Goal: Task Accomplishment & Management: Use online tool/utility

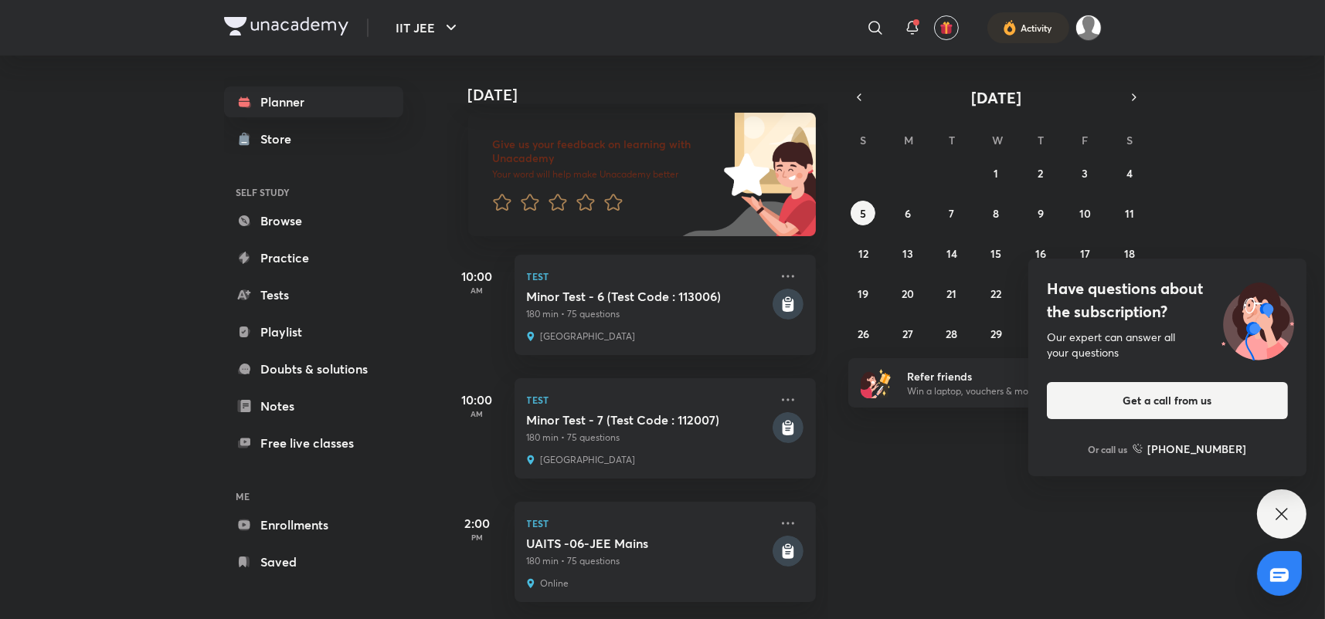
click at [1000, 542] on div "Today Good evening, ehtesham You have 3 events today Give us your feedback on l…" at bounding box center [884, 338] width 876 height 564
click at [650, 334] on div "Test Minor Test - 6 (Test Code : 113006) 180 min • 75 questions Unacademy Center" at bounding box center [664, 305] width 301 height 100
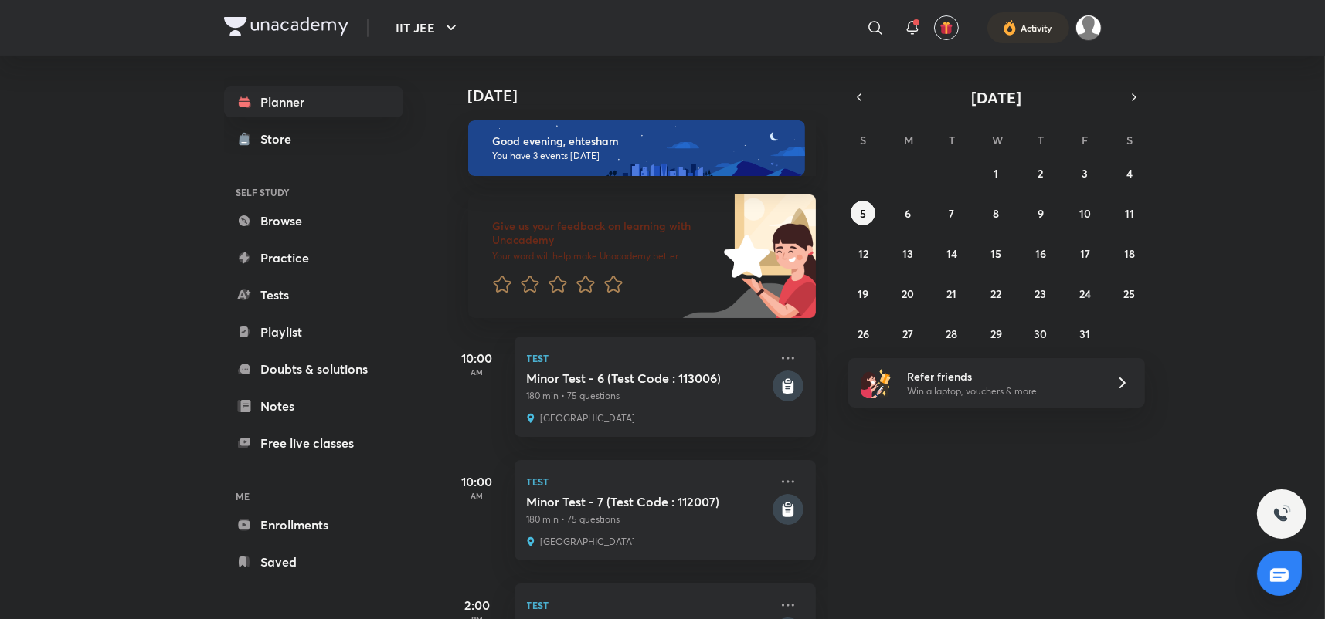
click at [629, 515] on p "180 min • 75 questions" at bounding box center [648, 520] width 243 height 14
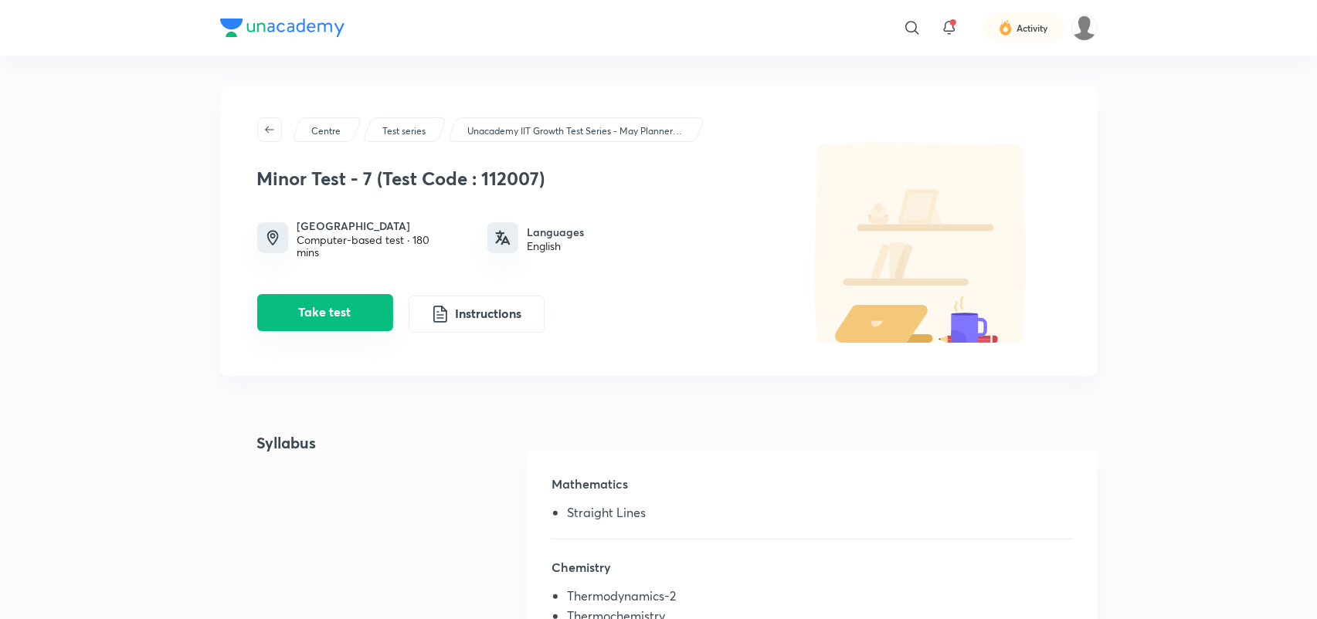
click at [346, 307] on button "Take test" at bounding box center [325, 312] width 136 height 37
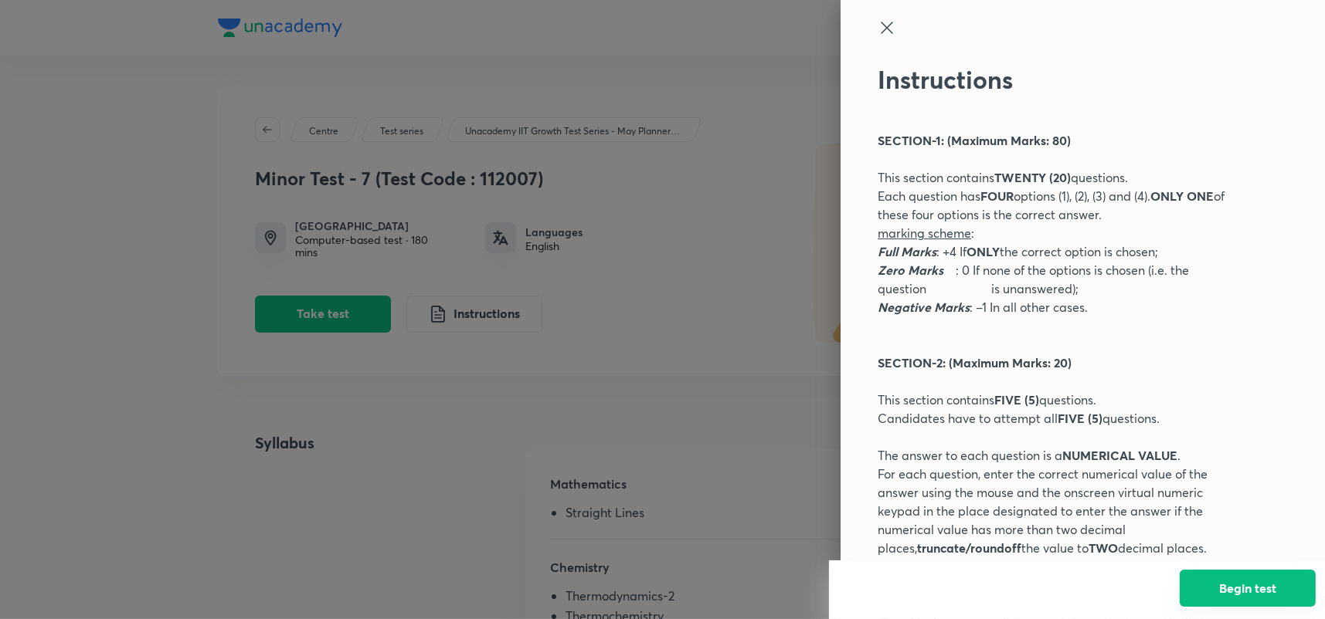
click at [1264, 596] on button "Begin test" at bounding box center [1248, 588] width 136 height 37
click at [877, 28] on icon at bounding box center [886, 28] width 19 height 19
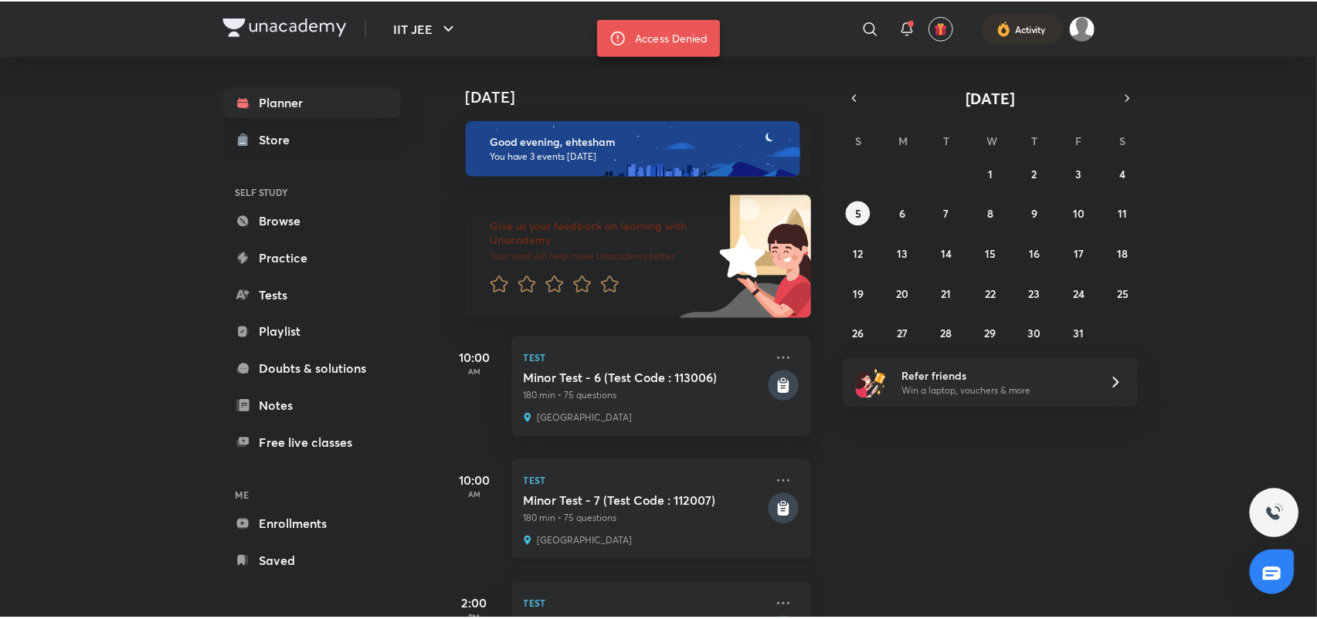
scroll to position [93, 0]
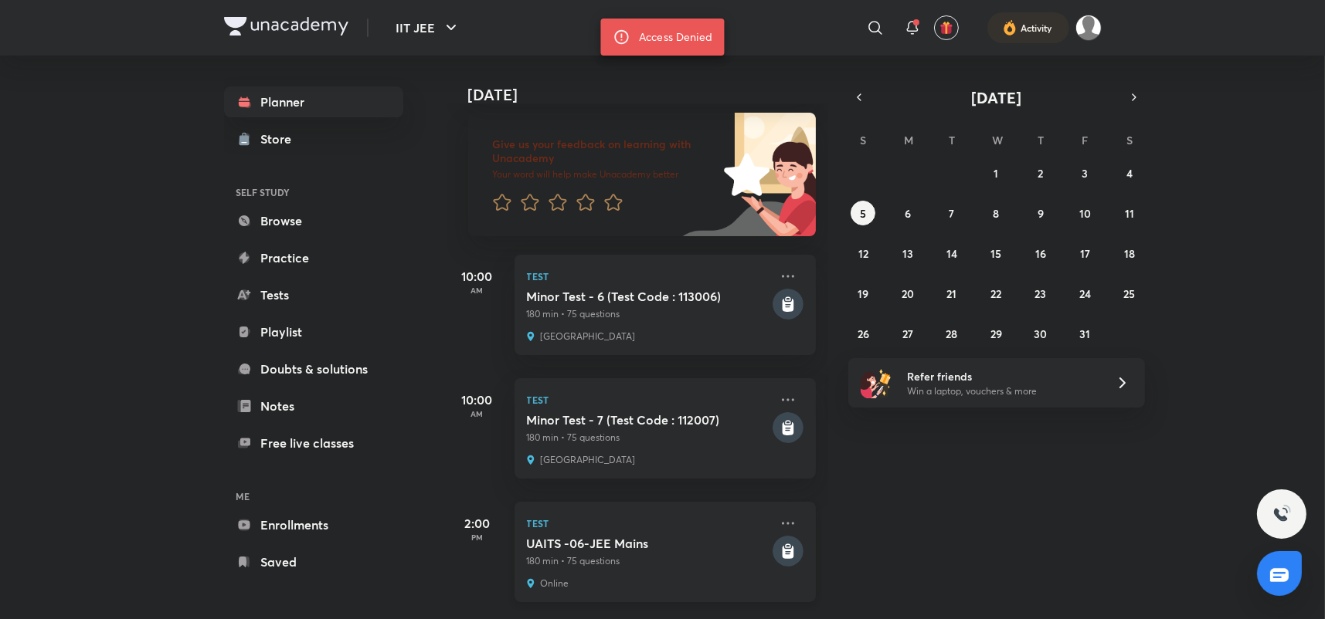
click at [664, 555] on p "180 min • 75 questions" at bounding box center [648, 562] width 243 height 14
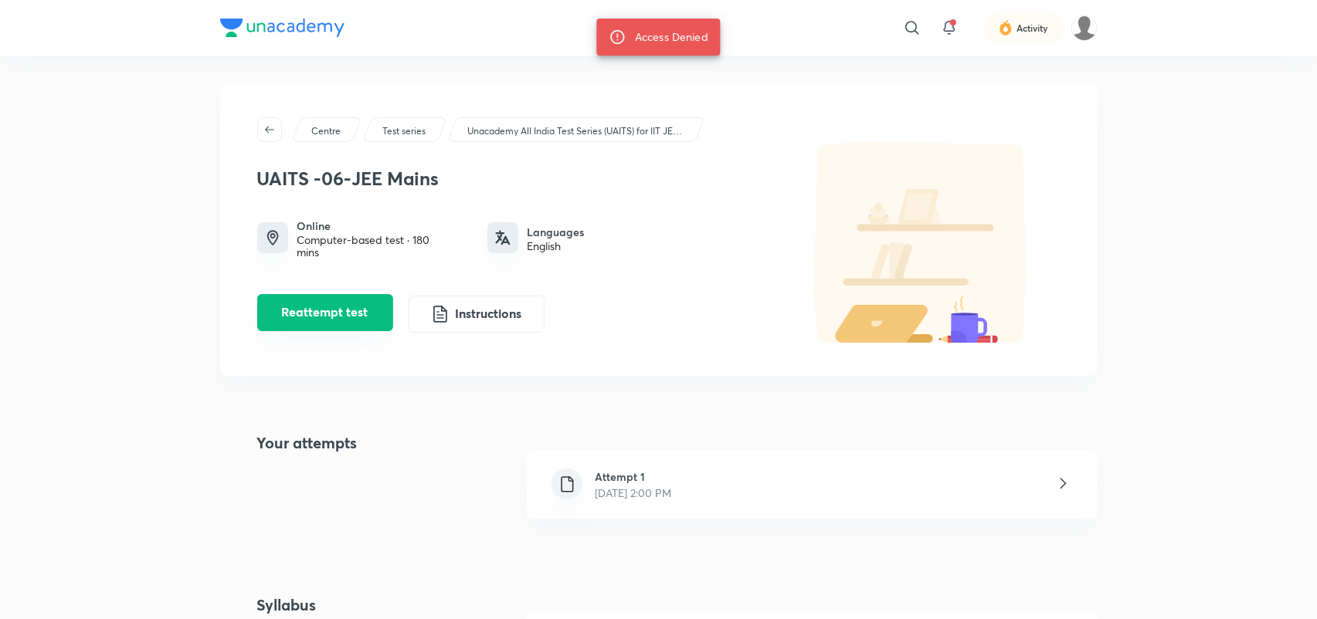
click at [383, 315] on button "Reattempt test" at bounding box center [325, 312] width 136 height 37
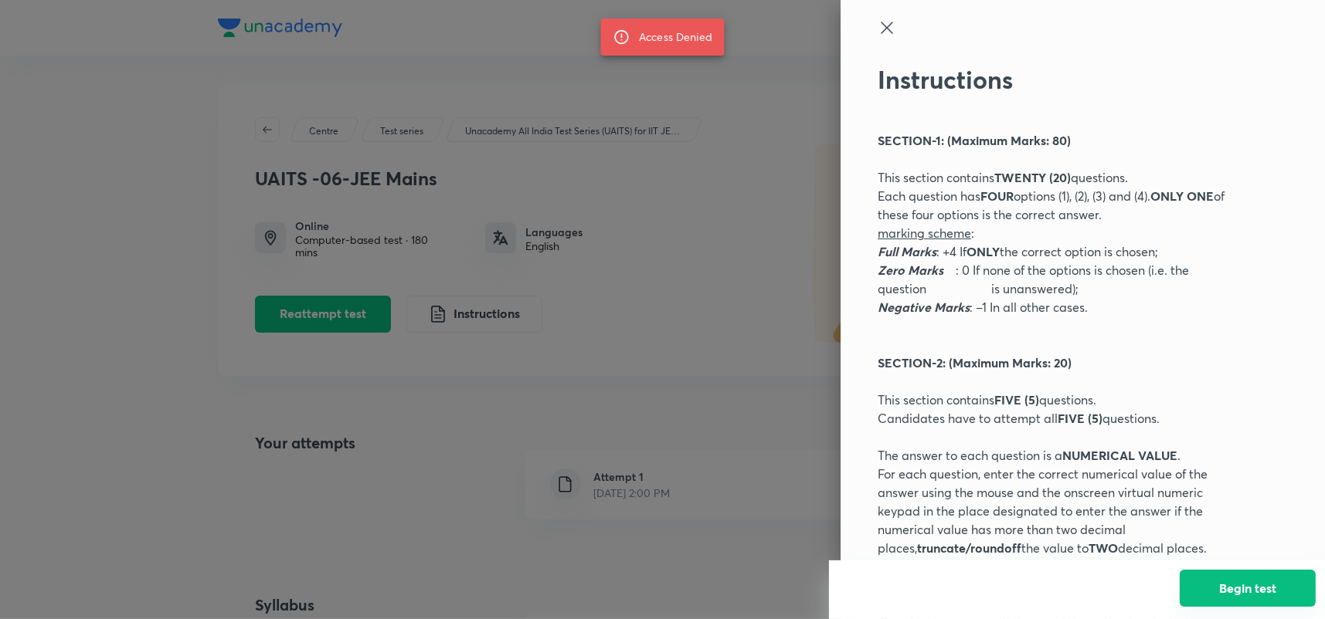
click at [1261, 578] on button "Begin test" at bounding box center [1248, 588] width 136 height 37
click at [877, 43] on div at bounding box center [1056, 42] width 358 height 46
click at [877, 25] on icon at bounding box center [886, 28] width 19 height 19
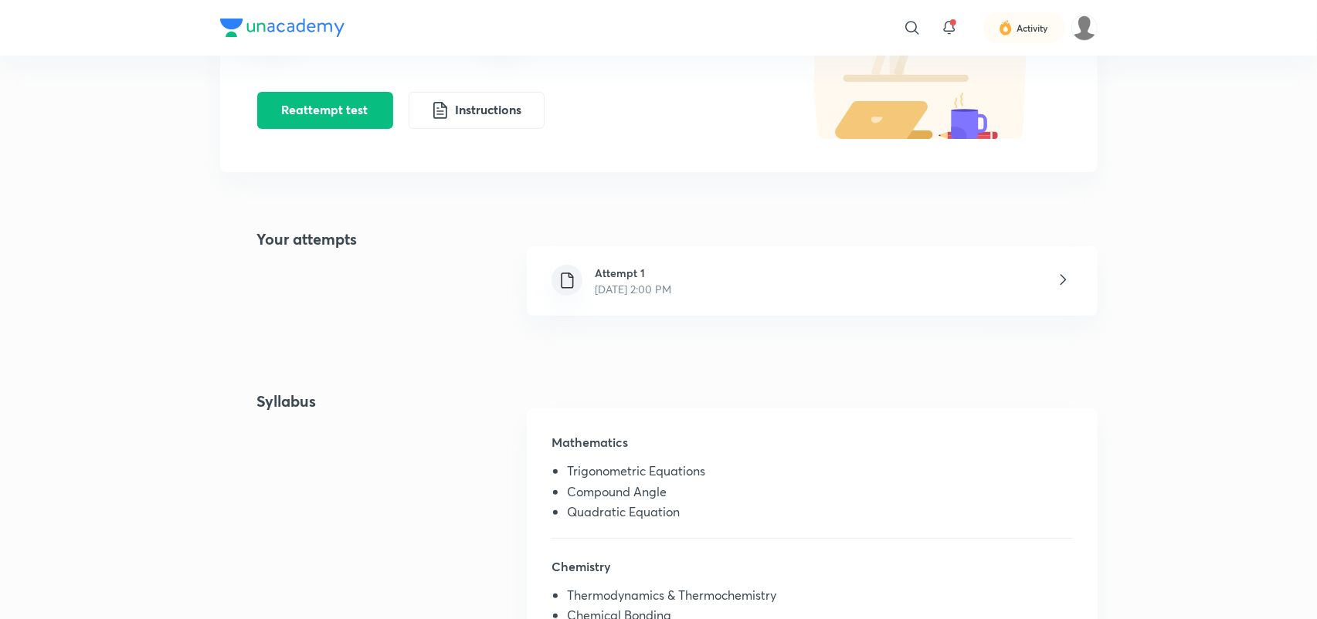
scroll to position [219, 0]
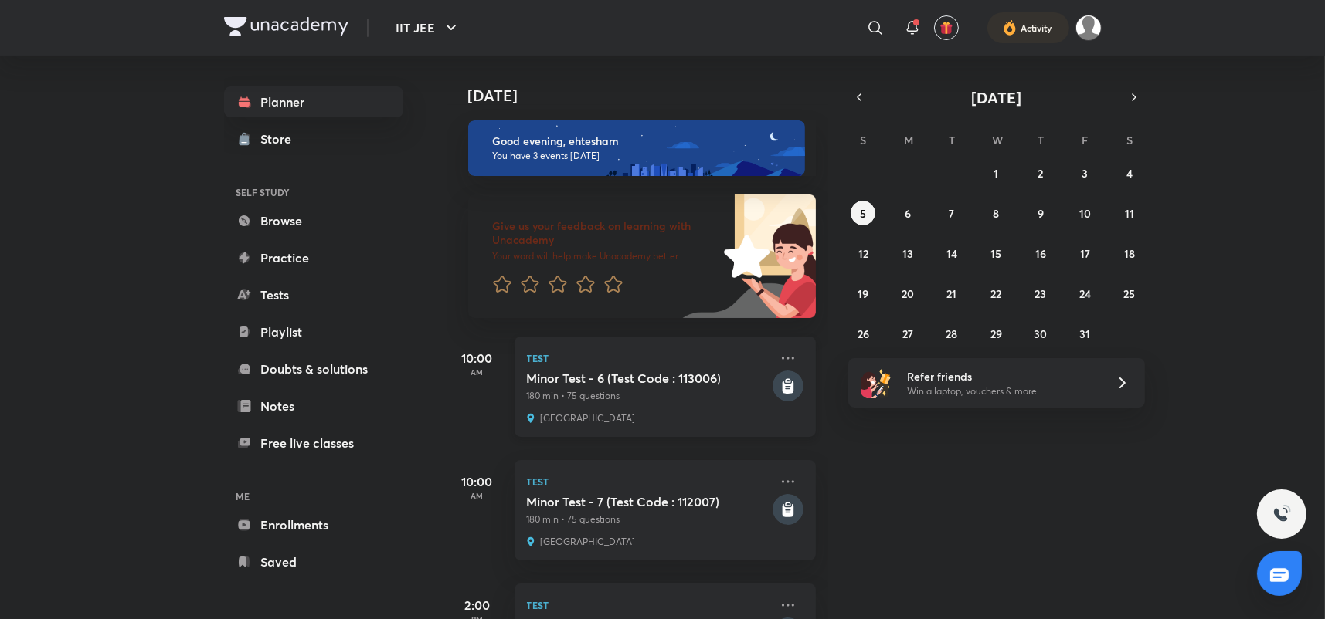
click at [643, 412] on div "[GEOGRAPHIC_DATA]" at bounding box center [648, 418] width 243 height 12
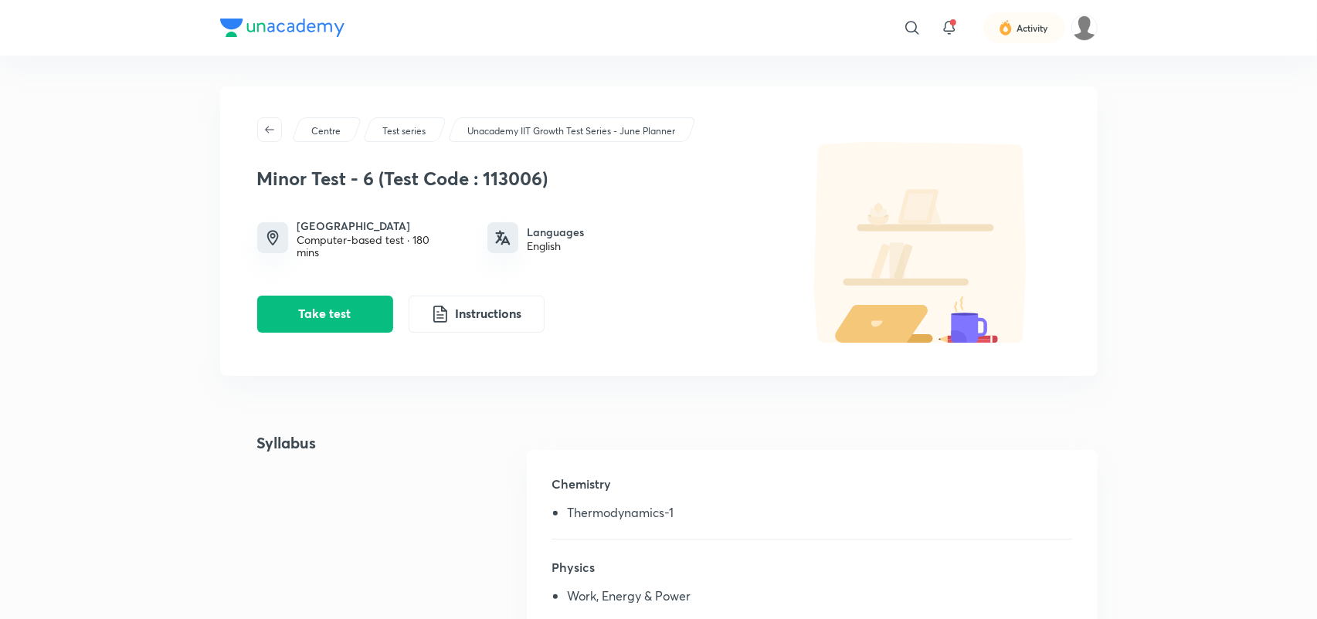
click at [519, 133] on p "Unacademy IIT Growth Test Series - June Planner" at bounding box center [571, 131] width 208 height 14
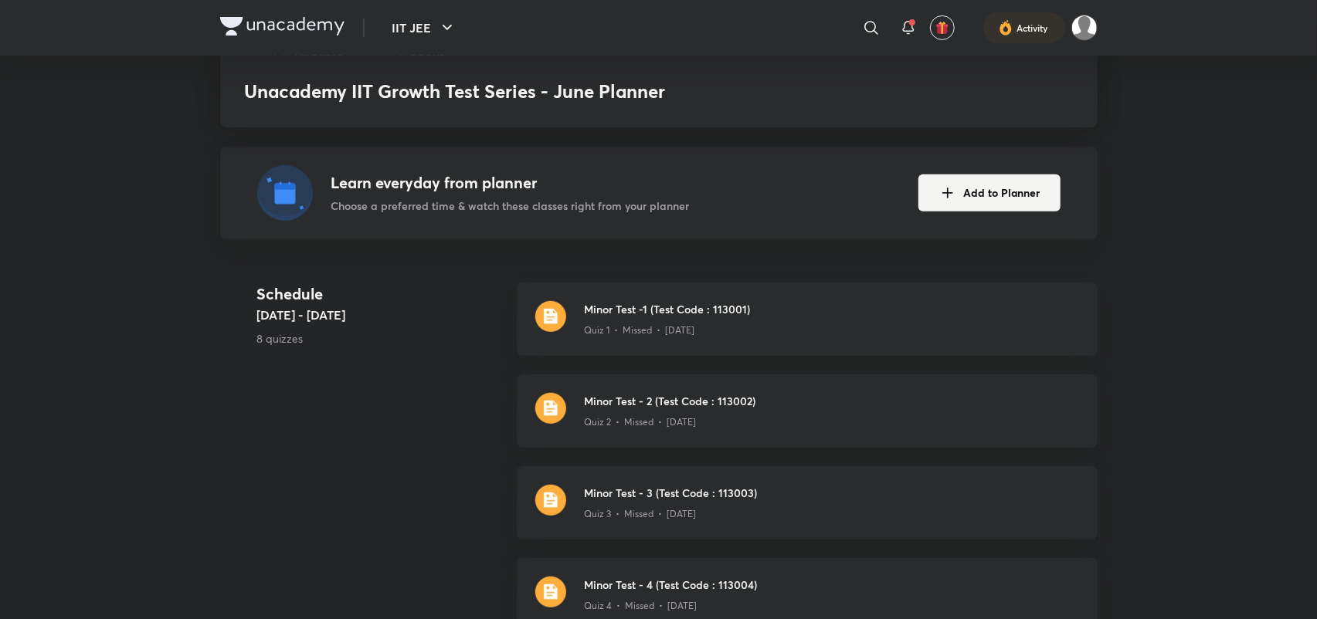
scroll to position [328, 0]
click at [754, 330] on div "Quiz 1 • Missed • Jul 6" at bounding box center [832, 326] width 494 height 20
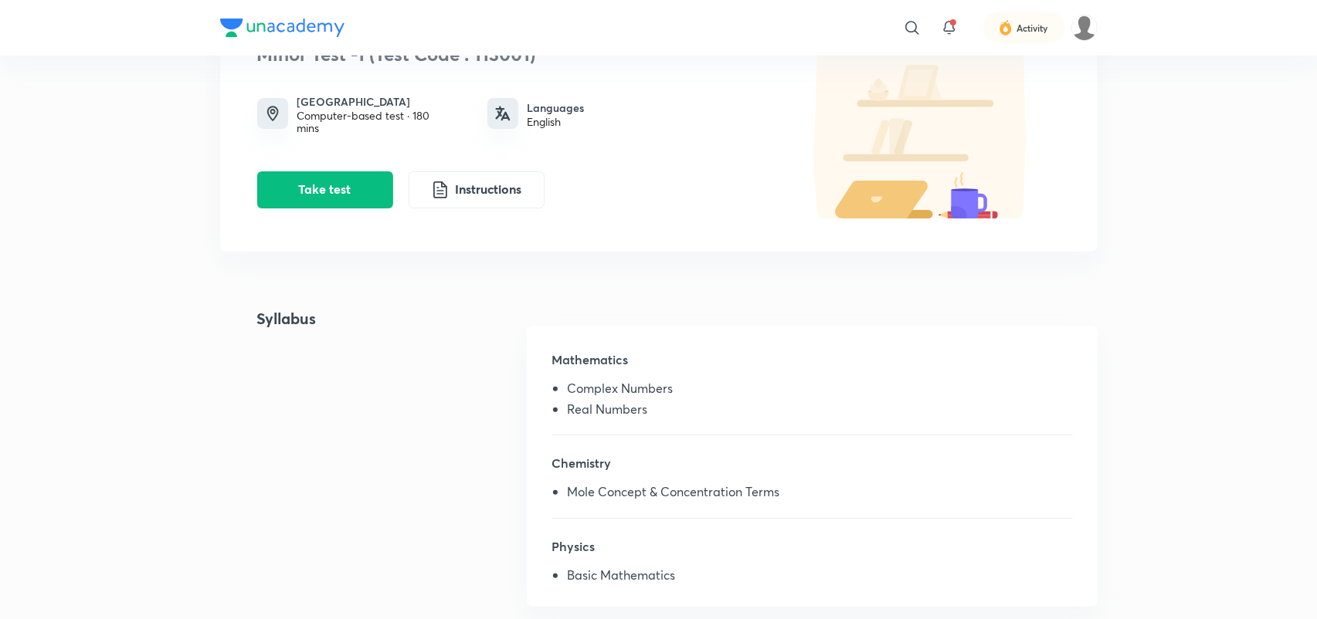
scroll to position [133, 0]
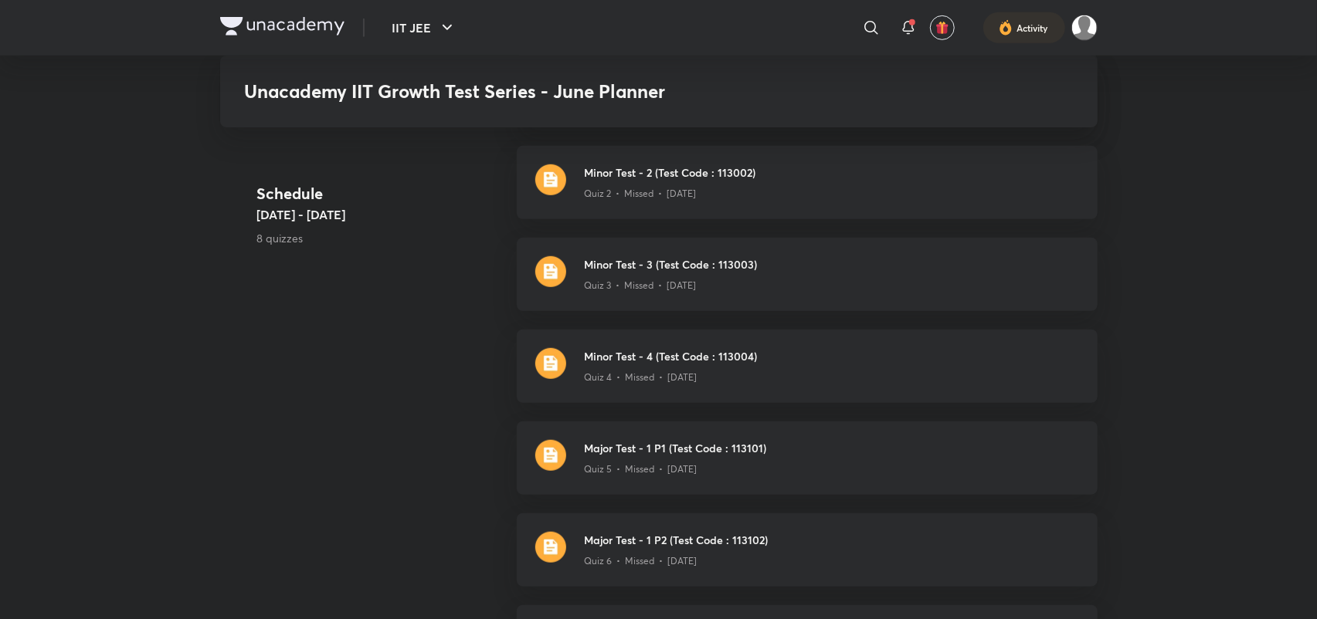
scroll to position [558, 0]
click at [630, 369] on p "Quiz 4 • Missed • Sep 7" at bounding box center [641, 375] width 113 height 14
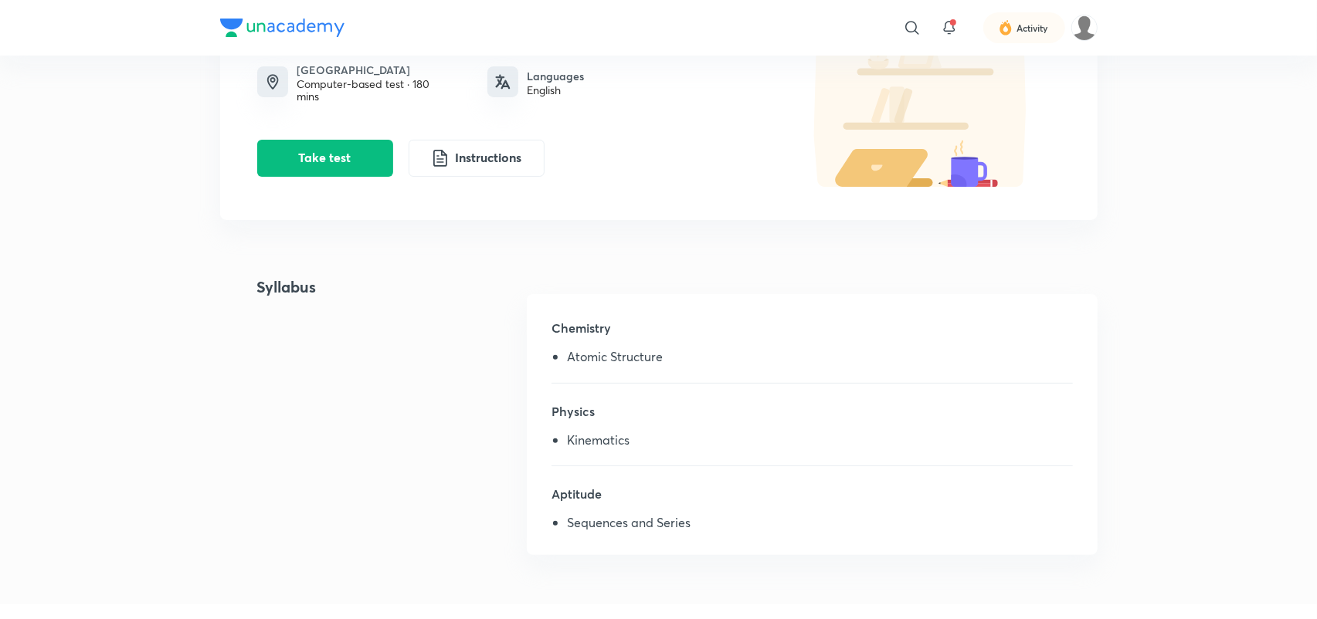
scroll to position [161, 0]
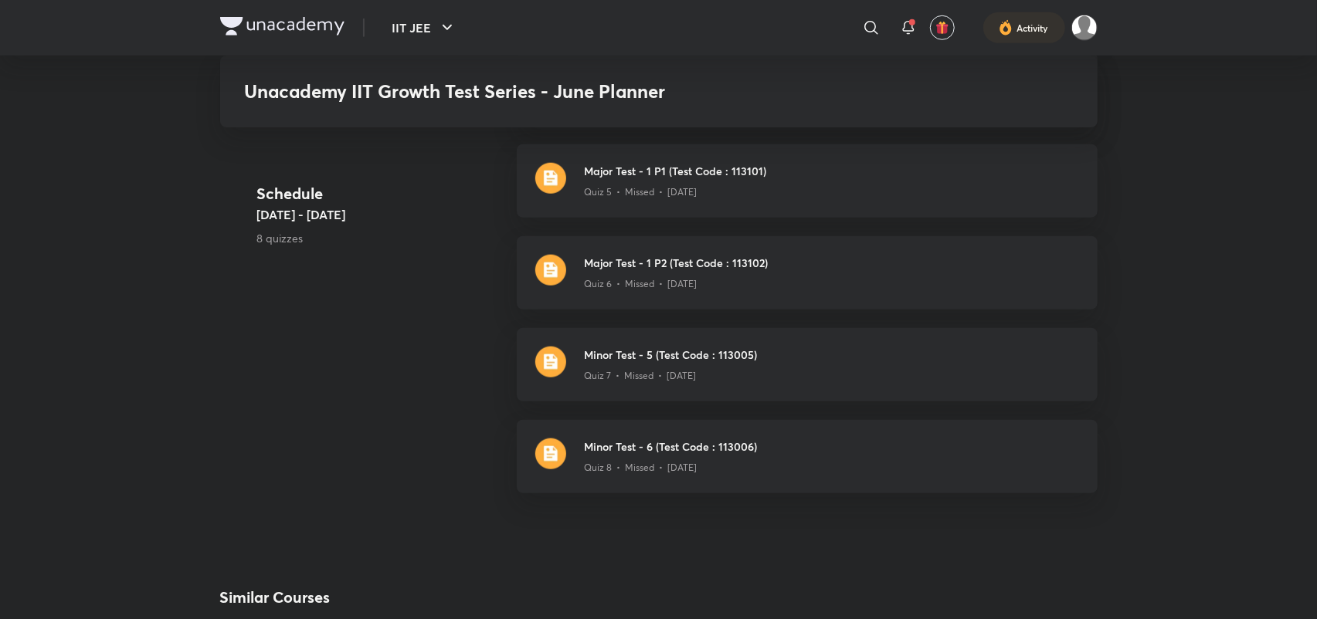
scroll to position [841, 0]
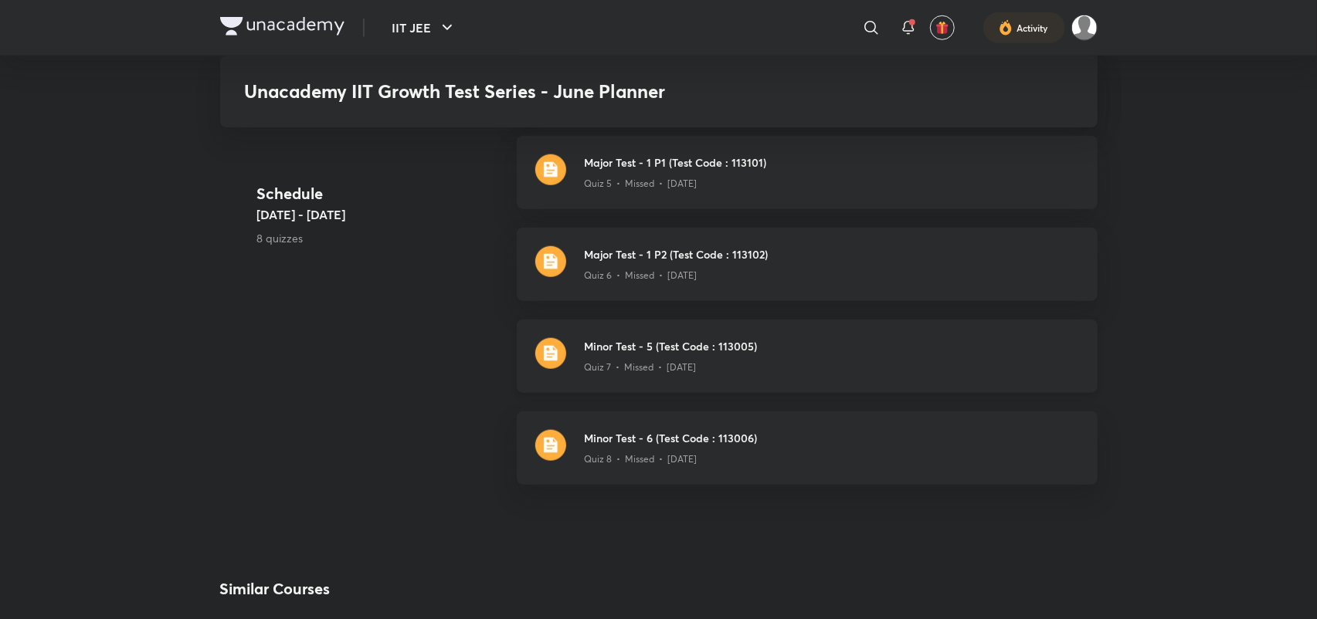
click at [662, 375] on div "Minor Test - 5 (Test Code : 113005) Quiz 7 • Missed • Sep 21" at bounding box center [807, 356] width 581 height 73
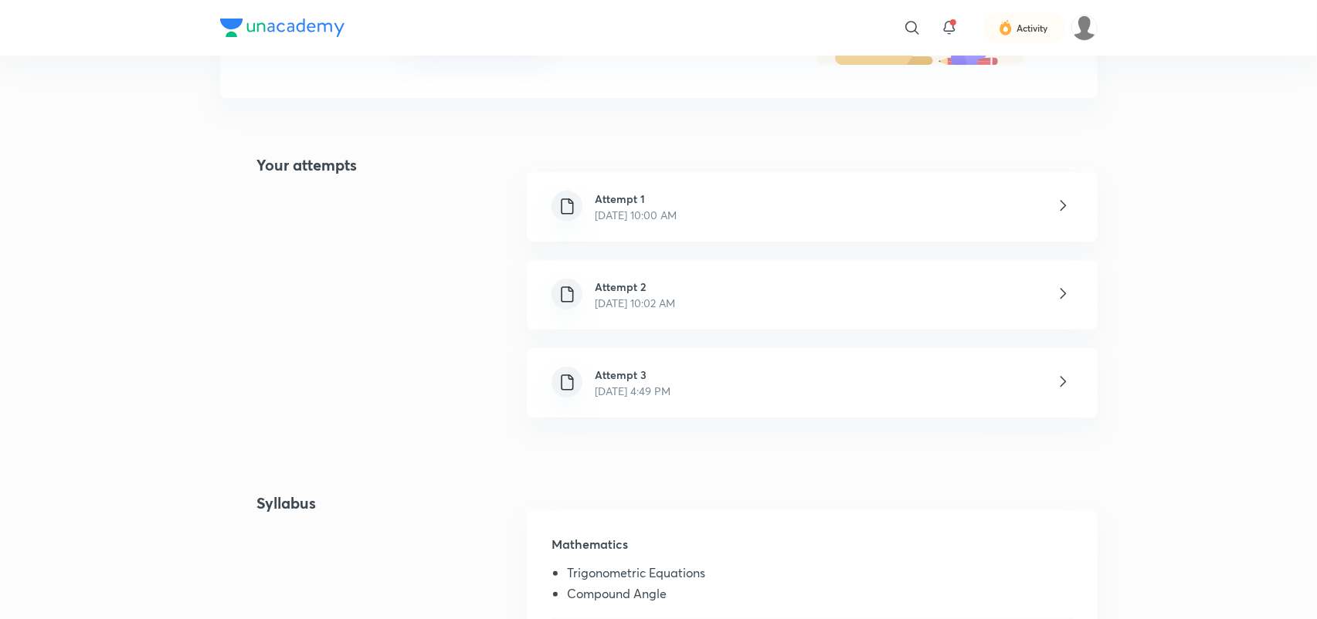
scroll to position [290, 0]
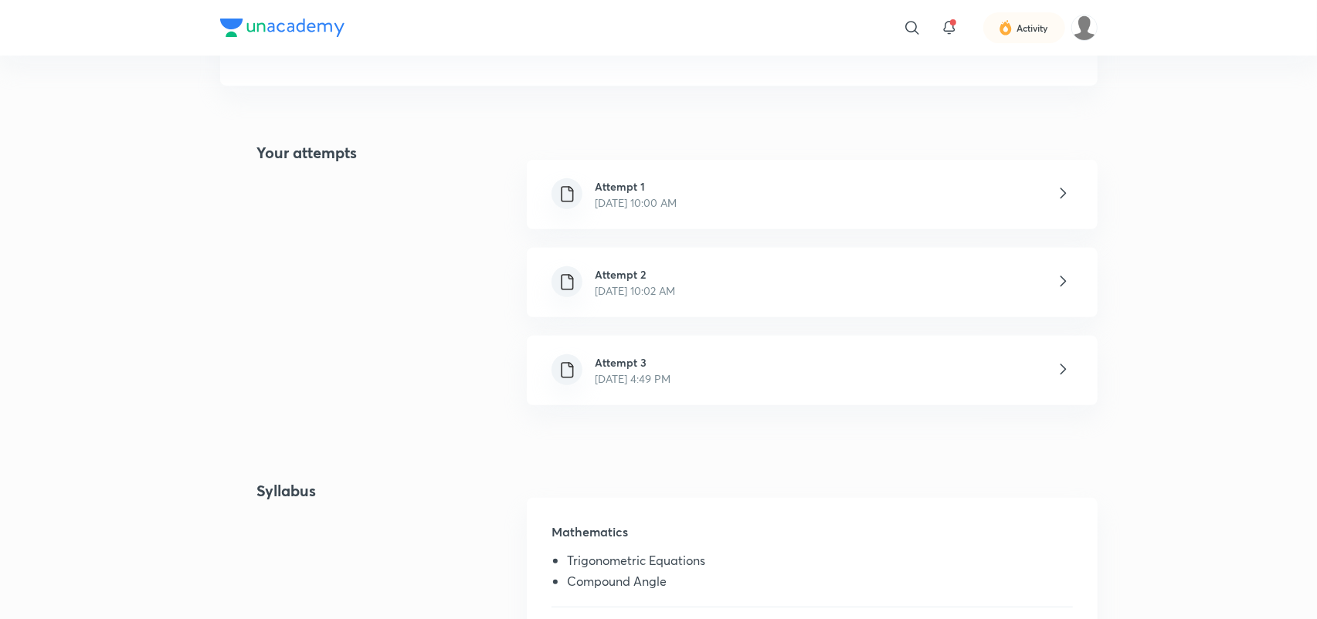
click at [632, 383] on p "Sep 26, 2025, 4:49 PM" at bounding box center [633, 379] width 76 height 16
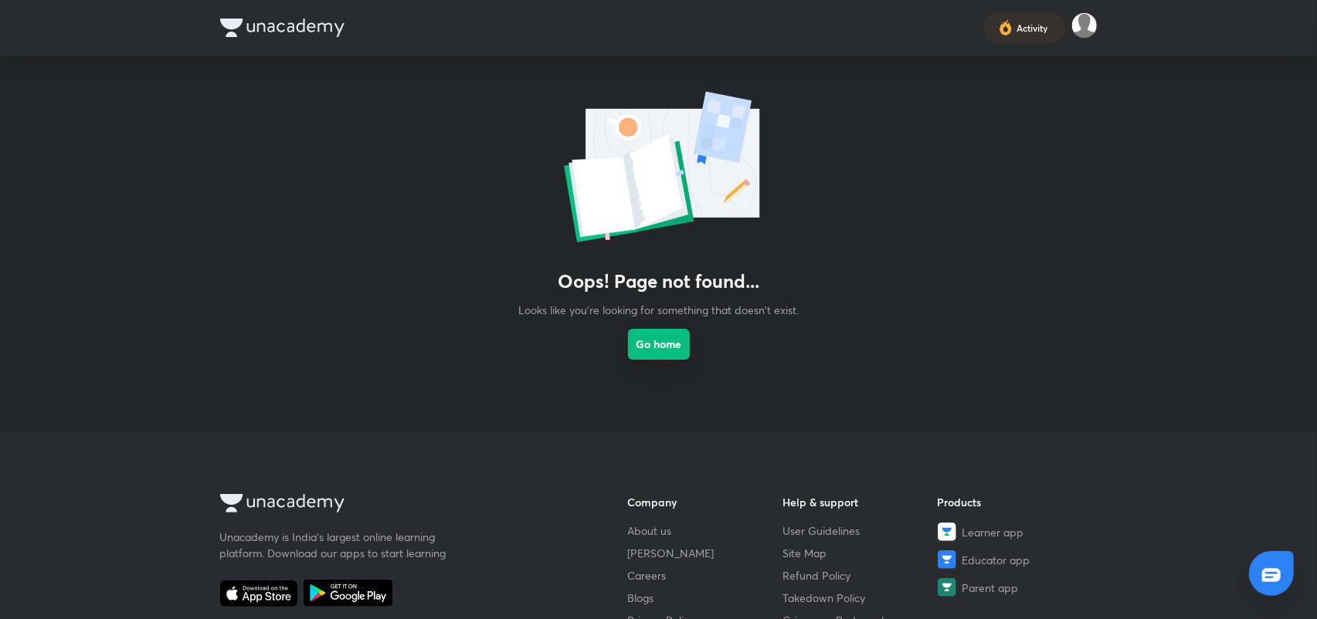
click at [664, 346] on button "Go home" at bounding box center [659, 344] width 62 height 31
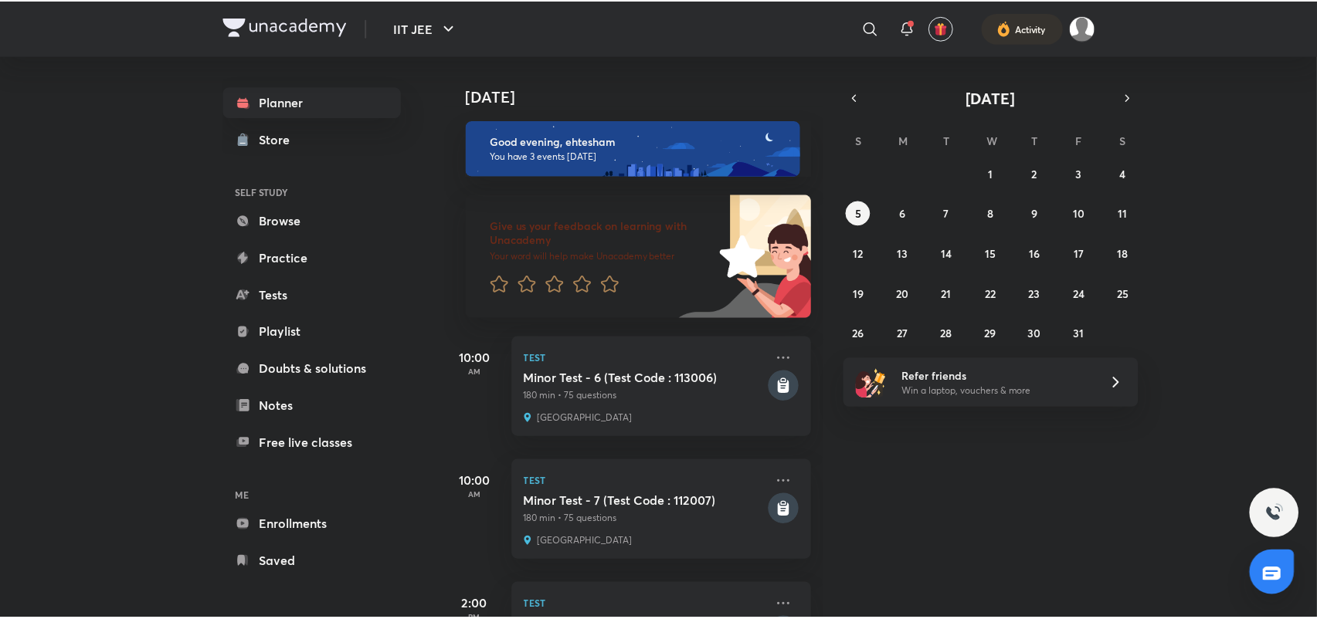
scroll to position [93, 0]
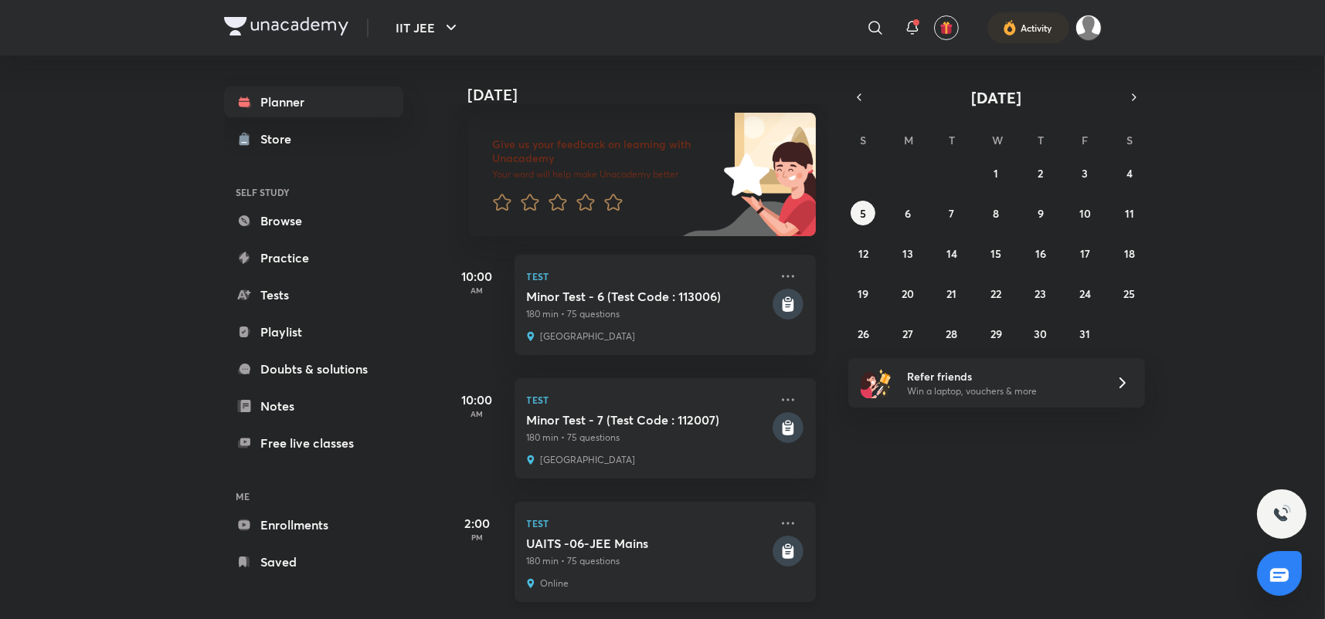
click at [785, 545] on rect at bounding box center [787, 551] width 31 height 31
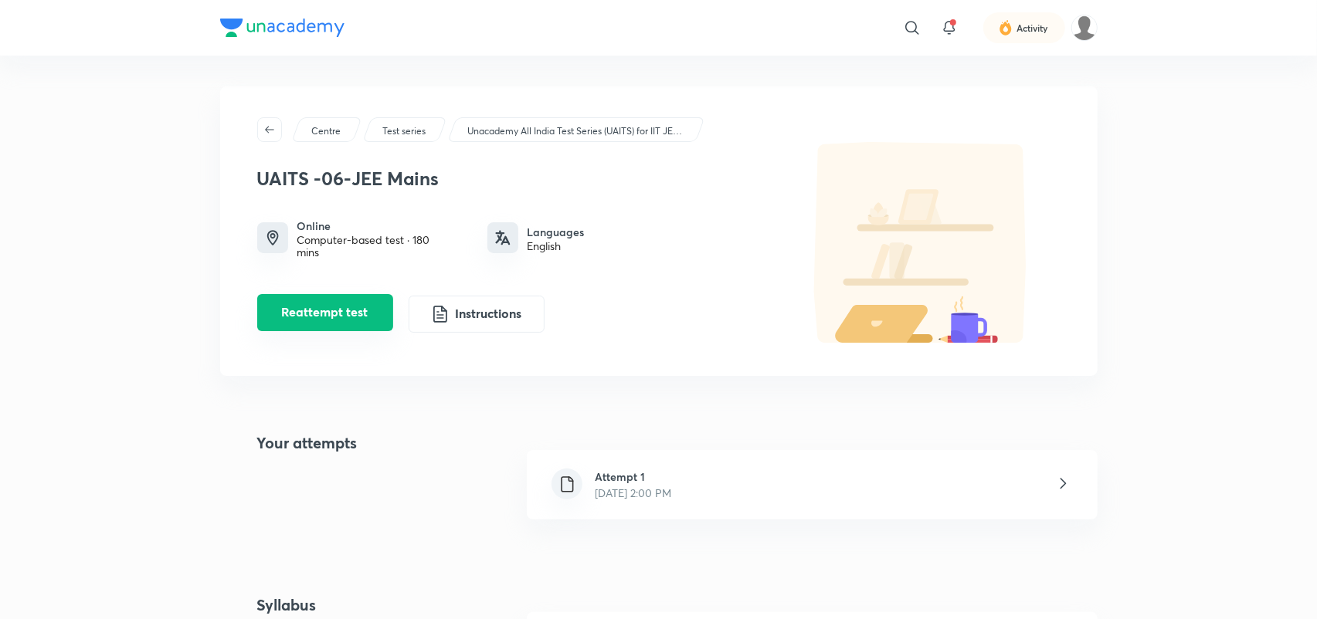
click at [335, 317] on button "Reattempt test" at bounding box center [325, 312] width 136 height 37
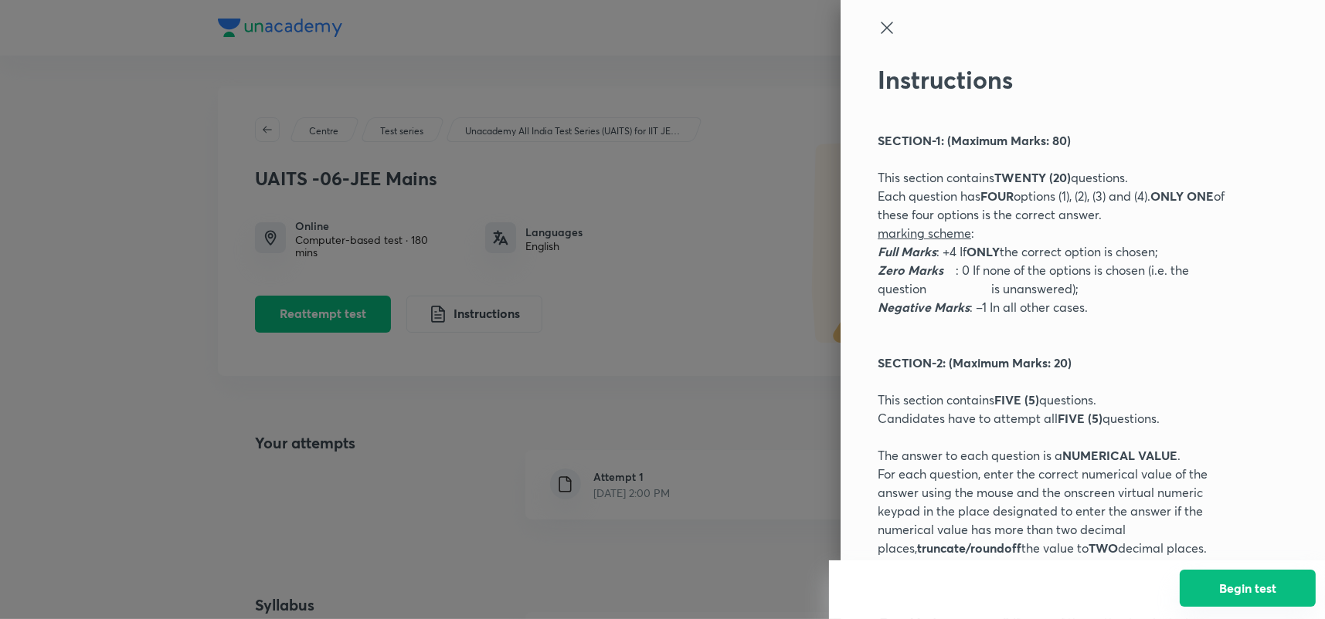
click at [1242, 607] on div "Begin test" at bounding box center [1077, 590] width 496 height 59
click at [1263, 584] on button "Begin test" at bounding box center [1248, 588] width 136 height 37
click at [875, 15] on div "Instructions SECTION-1: (Maximum Marks: 80) This section contains TWENTY (20) q…" at bounding box center [1082, 309] width 484 height 619
click at [877, 25] on icon at bounding box center [886, 28] width 19 height 19
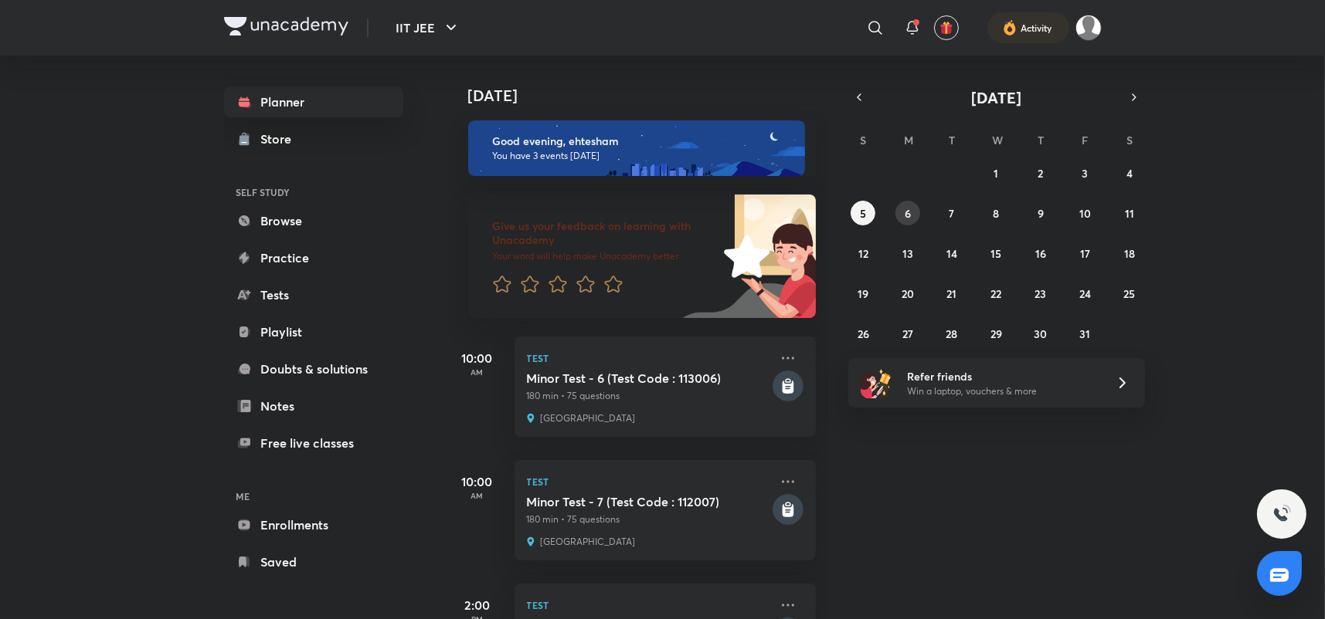
click at [905, 213] on abbr "6" at bounding box center [908, 213] width 6 height 15
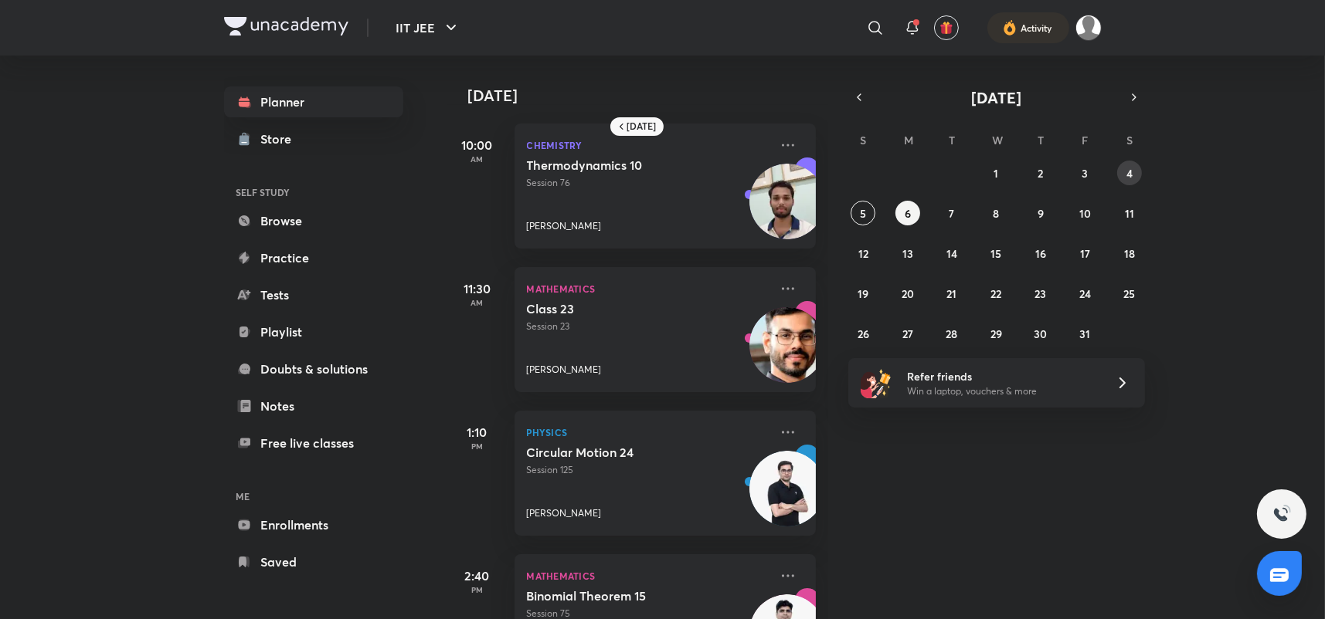
click at [1128, 178] on abbr "4" at bounding box center [1129, 173] width 6 height 15
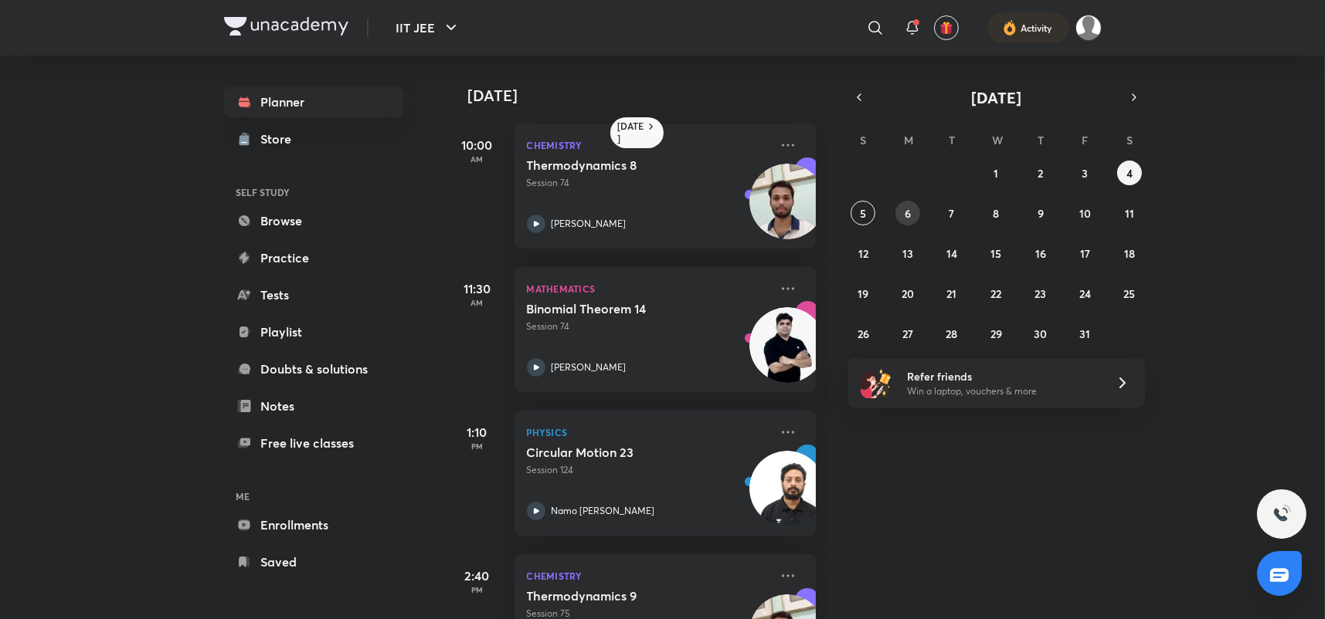
click at [905, 211] on abbr "6" at bounding box center [908, 213] width 6 height 15
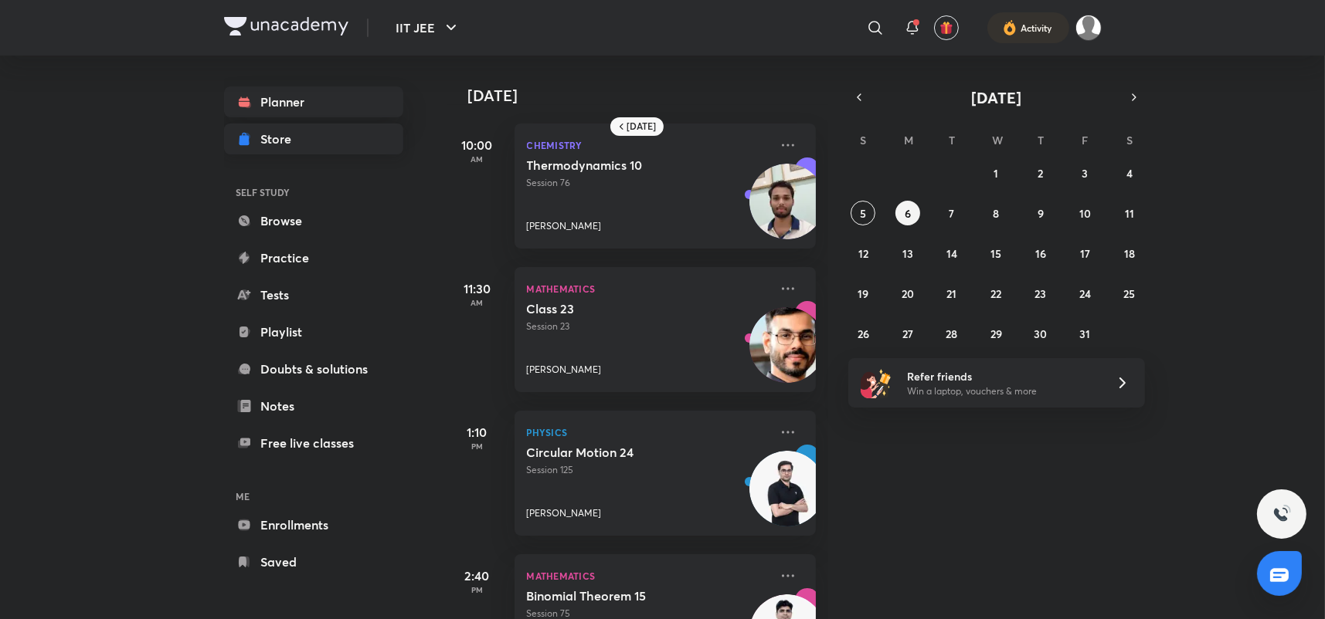
click at [341, 131] on link "Store" at bounding box center [313, 139] width 179 height 31
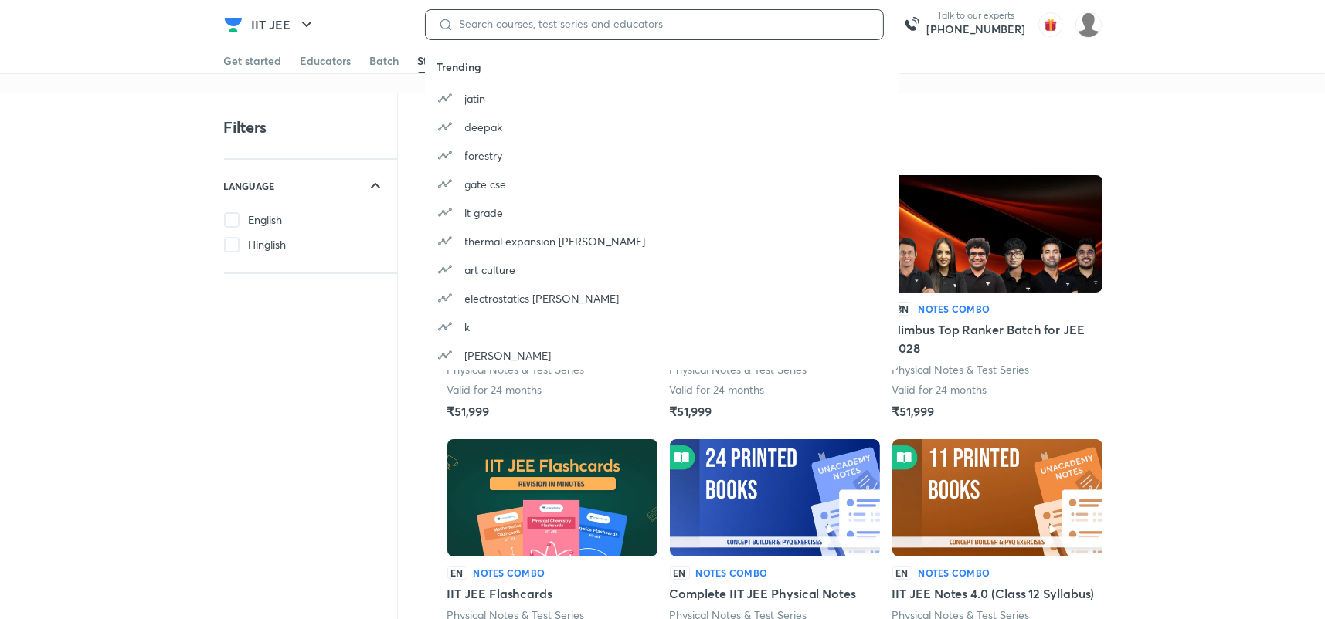
drag, startPoint x: 670, startPoint y: 23, endPoint x: 423, endPoint y: 40, distance: 247.8
click at [423, 40] on div "IIT JEE Trending [PERSON_NAME] deepak forestry gate cse lt grade thermal expans…" at bounding box center [662, 24] width 877 height 49
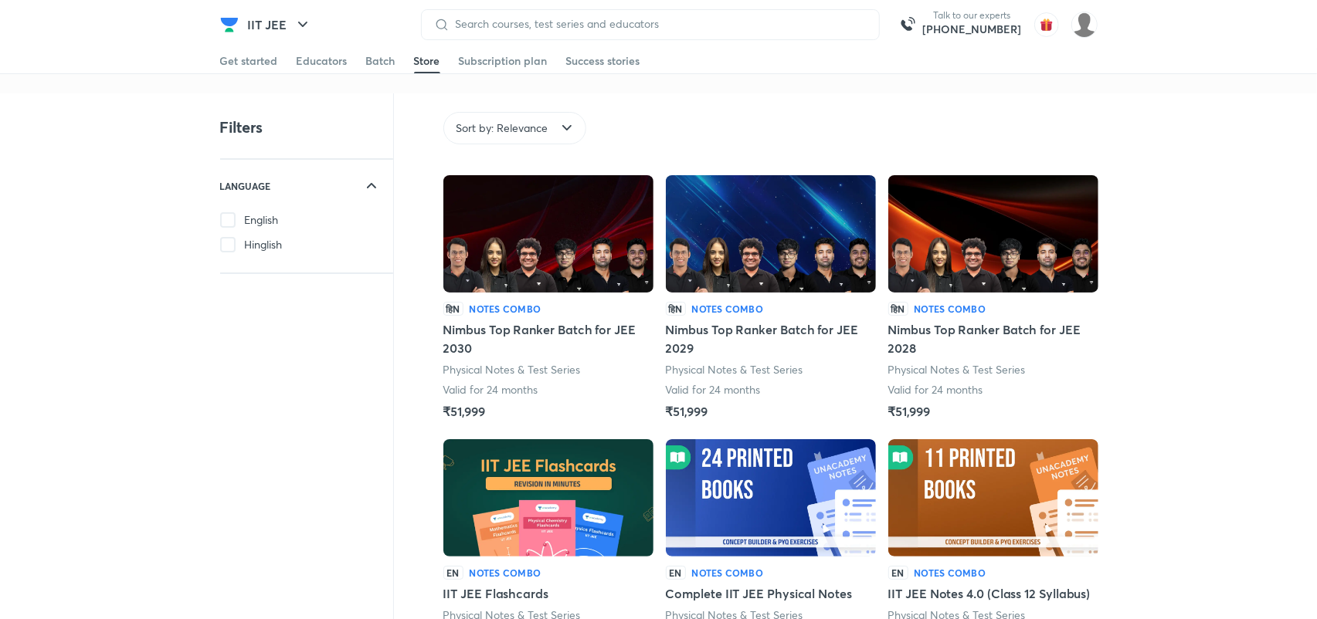
click at [372, 27] on div "IIT JEE" at bounding box center [328, 24] width 179 height 31
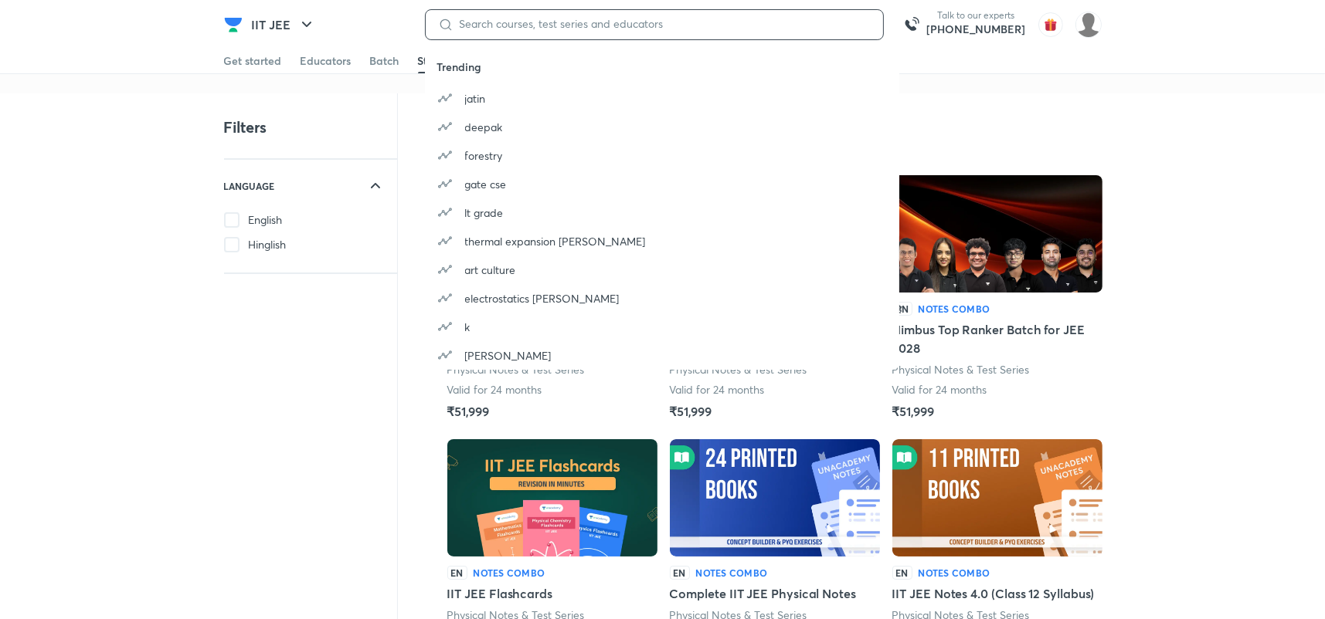
drag, startPoint x: 456, startPoint y: 25, endPoint x: 672, endPoint y: 15, distance: 216.5
click at [672, 15] on div at bounding box center [654, 24] width 459 height 31
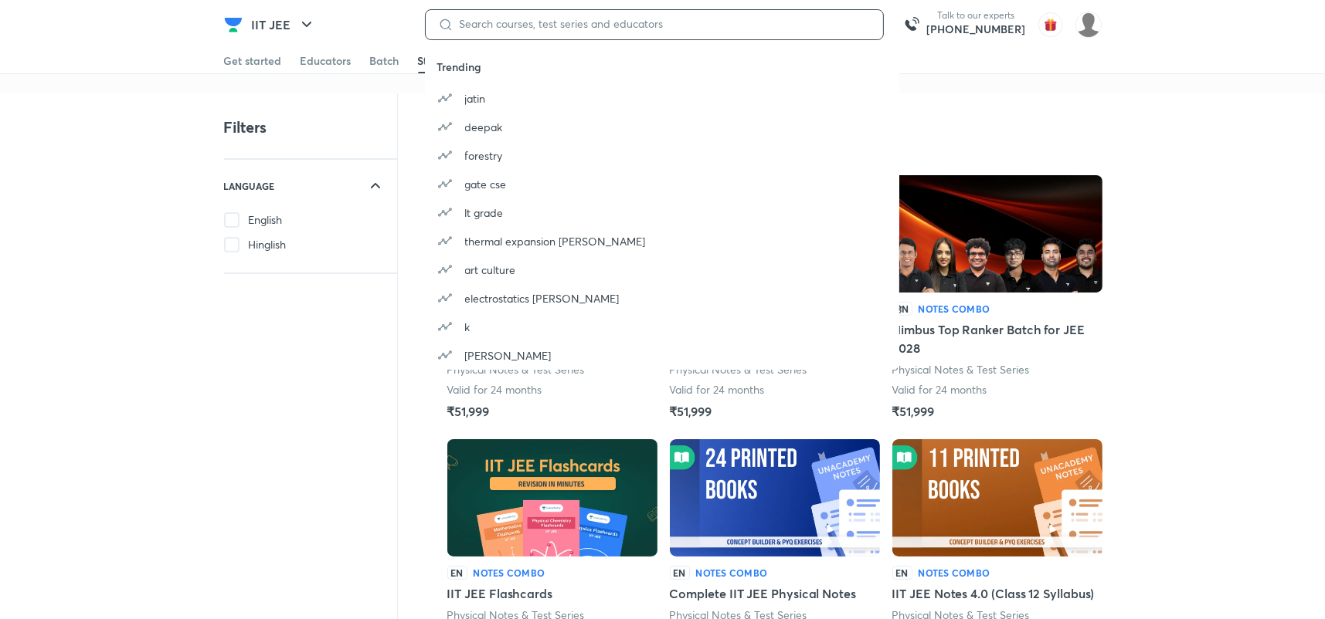
drag, startPoint x: 664, startPoint y: 25, endPoint x: 456, endPoint y: 23, distance: 208.6
click at [456, 23] on input at bounding box center [661, 24] width 417 height 12
drag, startPoint x: 456, startPoint y: 23, endPoint x: 615, endPoint y: 35, distance: 159.5
click at [615, 35] on div at bounding box center [654, 24] width 459 height 31
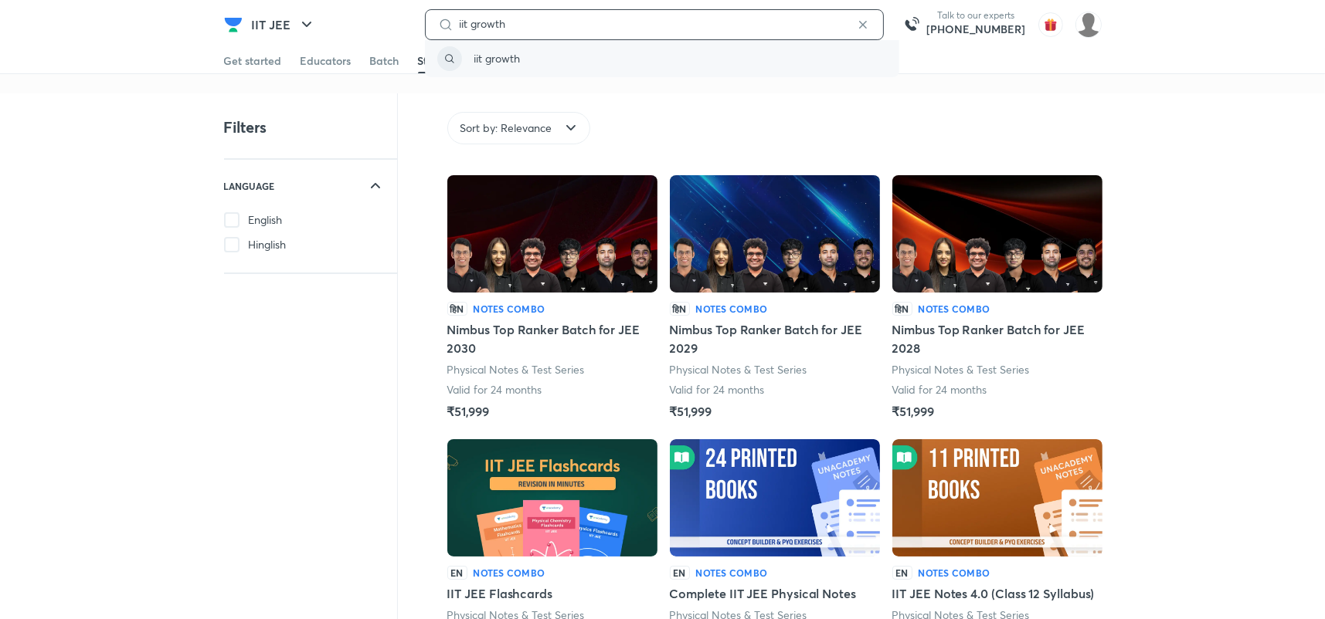
type input "iit growth"
click at [577, 54] on div "iit growth" at bounding box center [662, 58] width 475 height 37
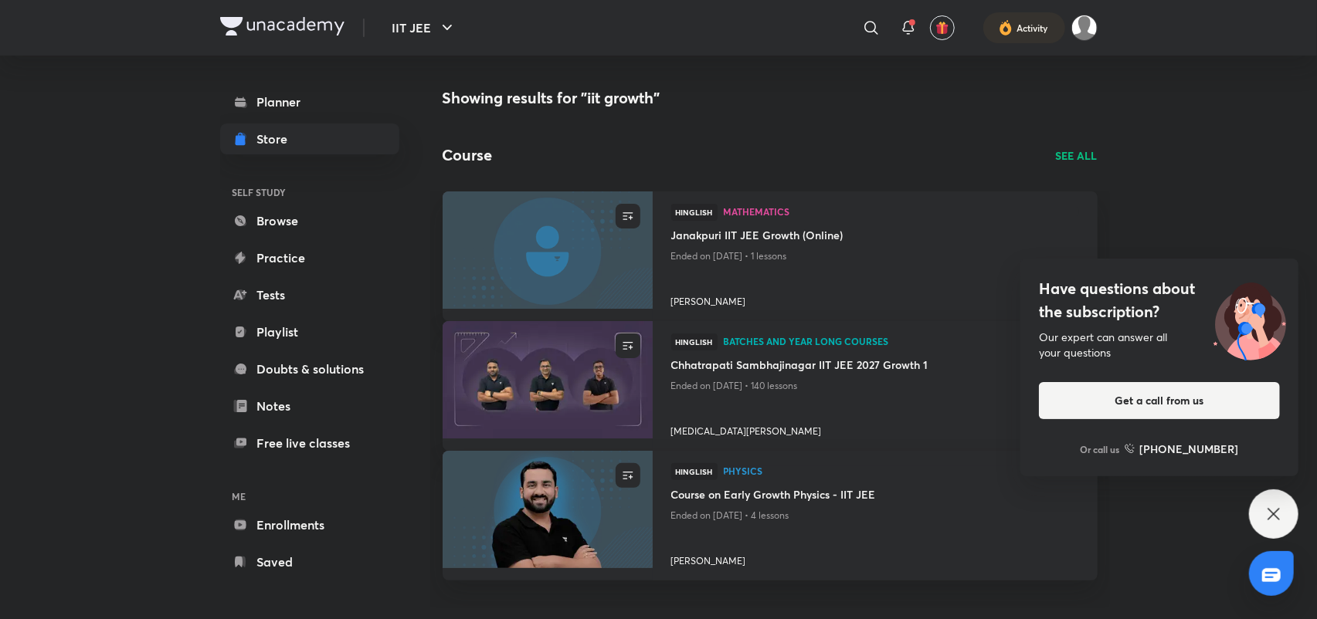
click at [1286, 266] on div "Have questions about the subscription? Our expert can answer all your questions…" at bounding box center [1159, 368] width 278 height 218
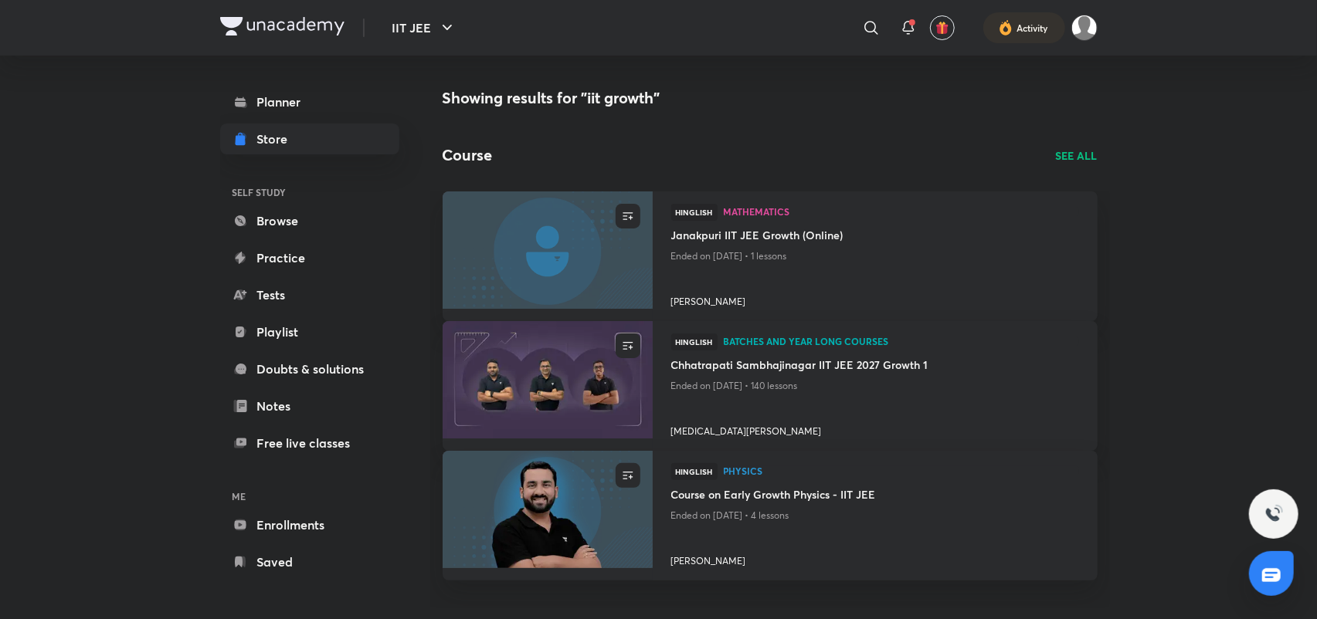
click at [1086, 152] on p "SEE ALL" at bounding box center [1077, 156] width 42 height 16
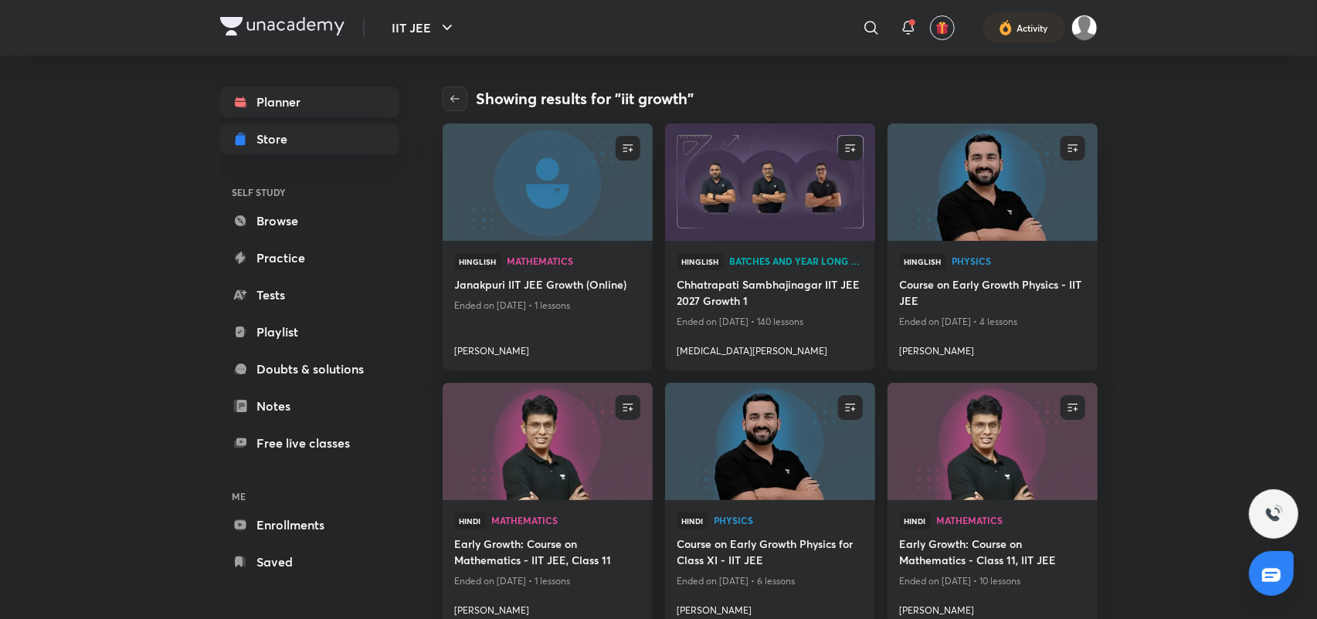
click at [309, 91] on link "Planner" at bounding box center [309, 102] width 179 height 31
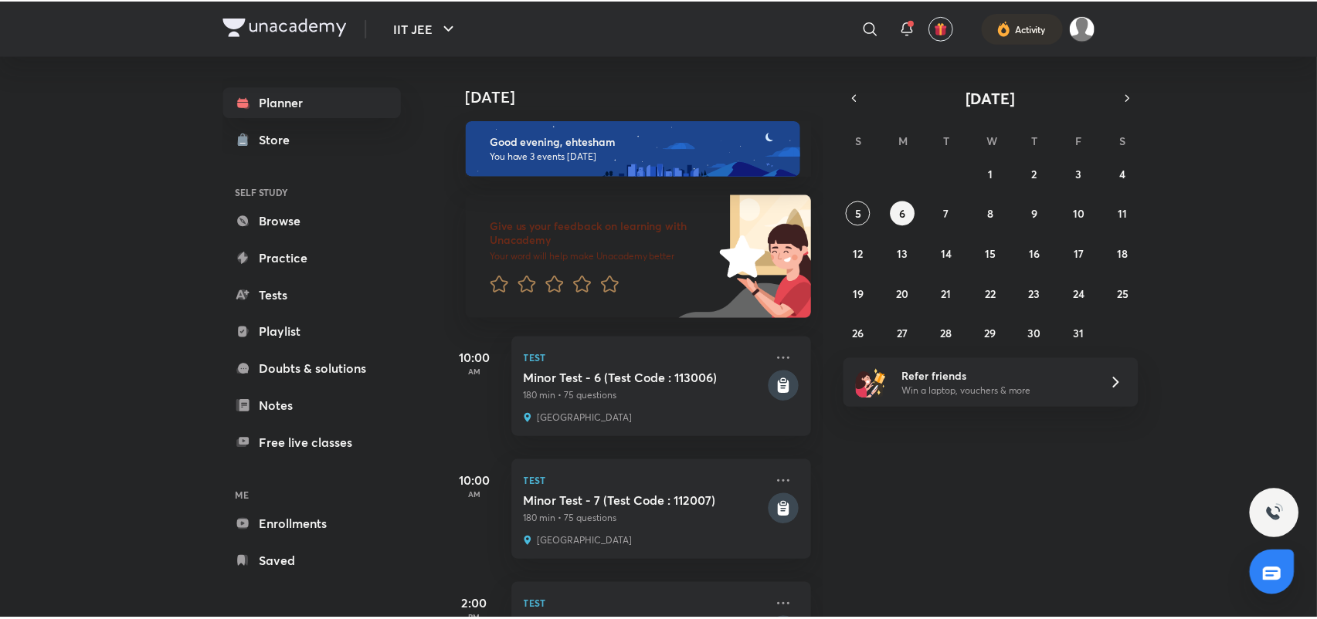
scroll to position [93, 0]
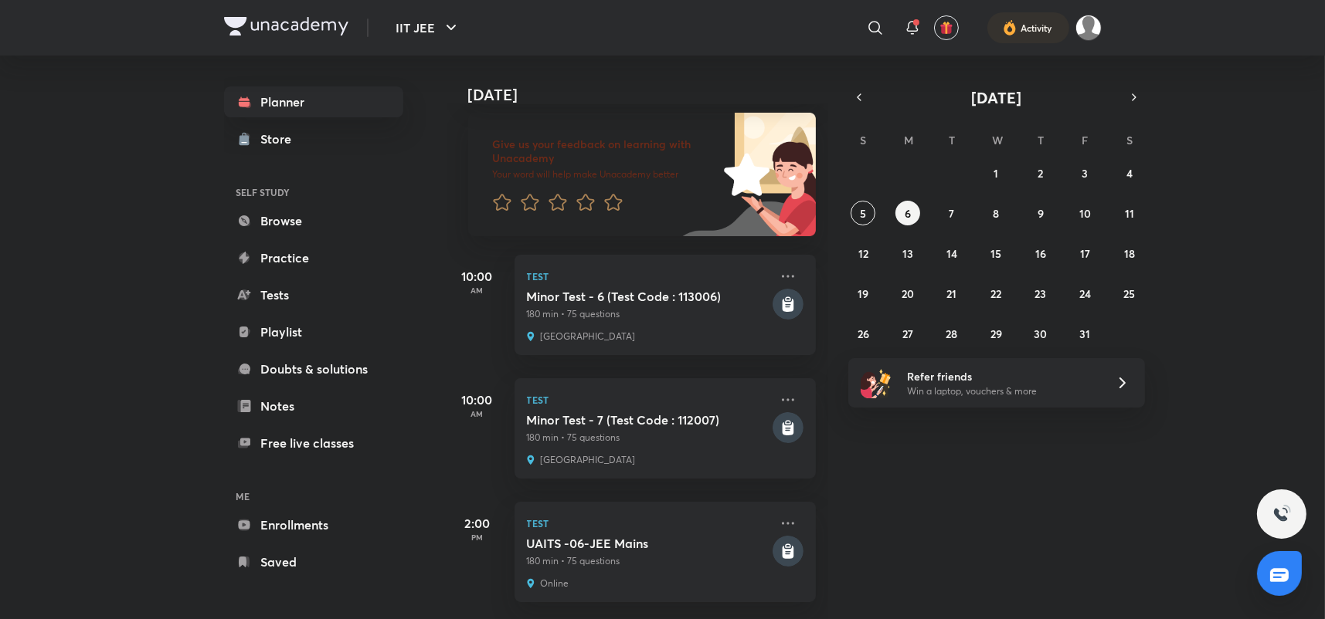
click at [687, 307] on p "180 min • 75 questions" at bounding box center [648, 314] width 243 height 14
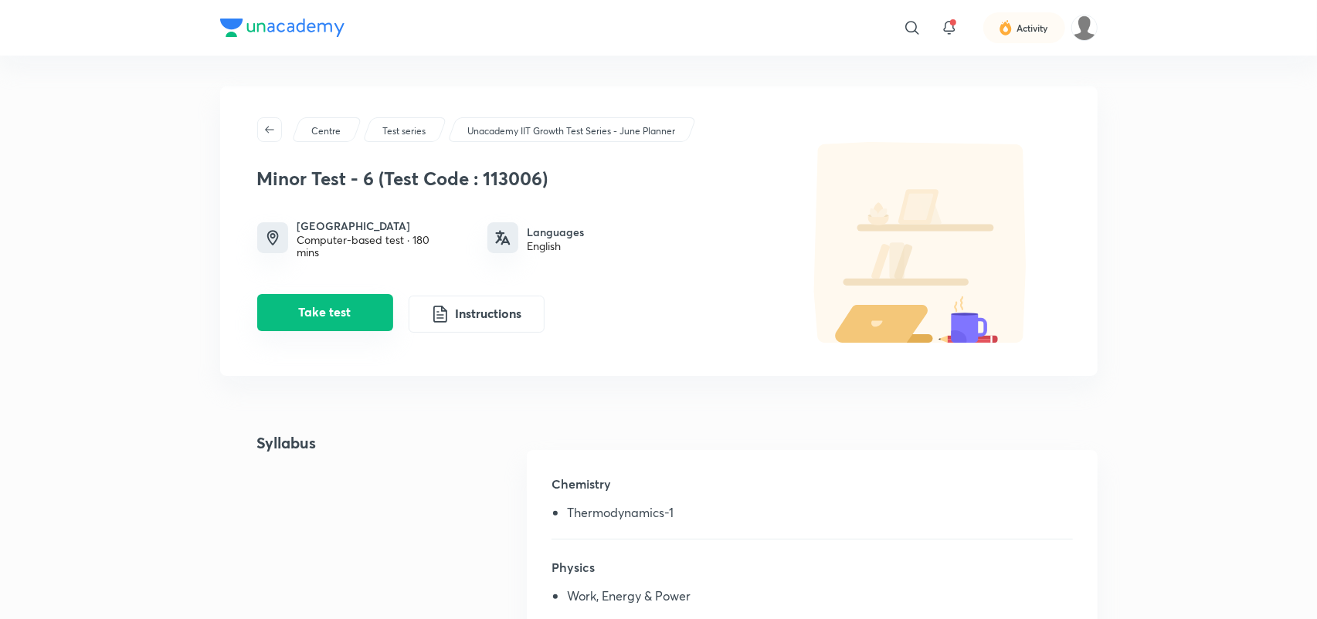
click at [345, 312] on button "Take test" at bounding box center [325, 312] width 136 height 37
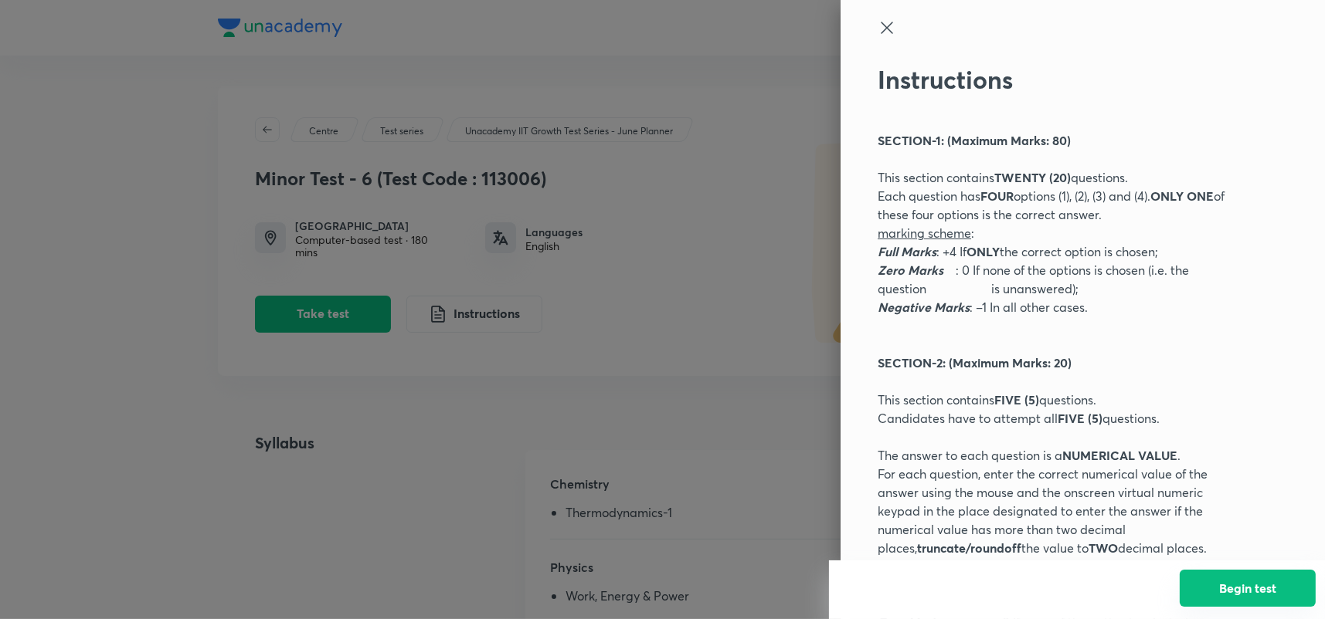
click at [1227, 587] on button "Begin test" at bounding box center [1248, 588] width 136 height 37
click at [882, 32] on icon at bounding box center [886, 28] width 19 height 19
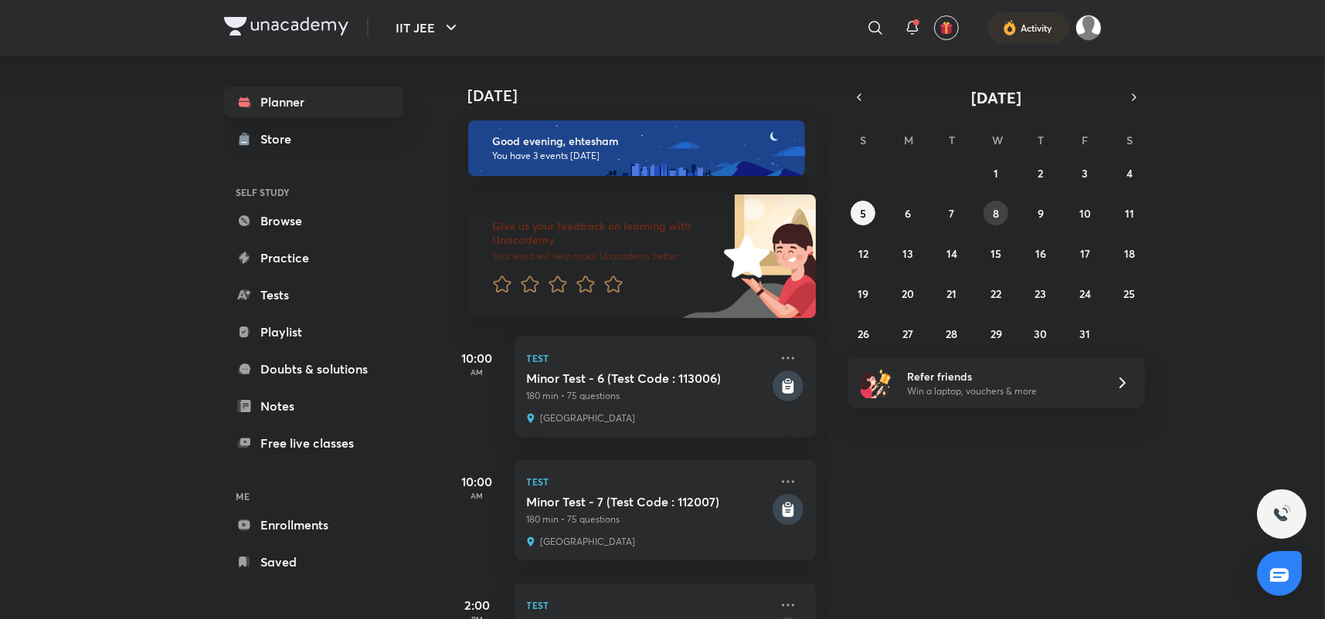
click at [987, 210] on button "8" at bounding box center [995, 213] width 25 height 25
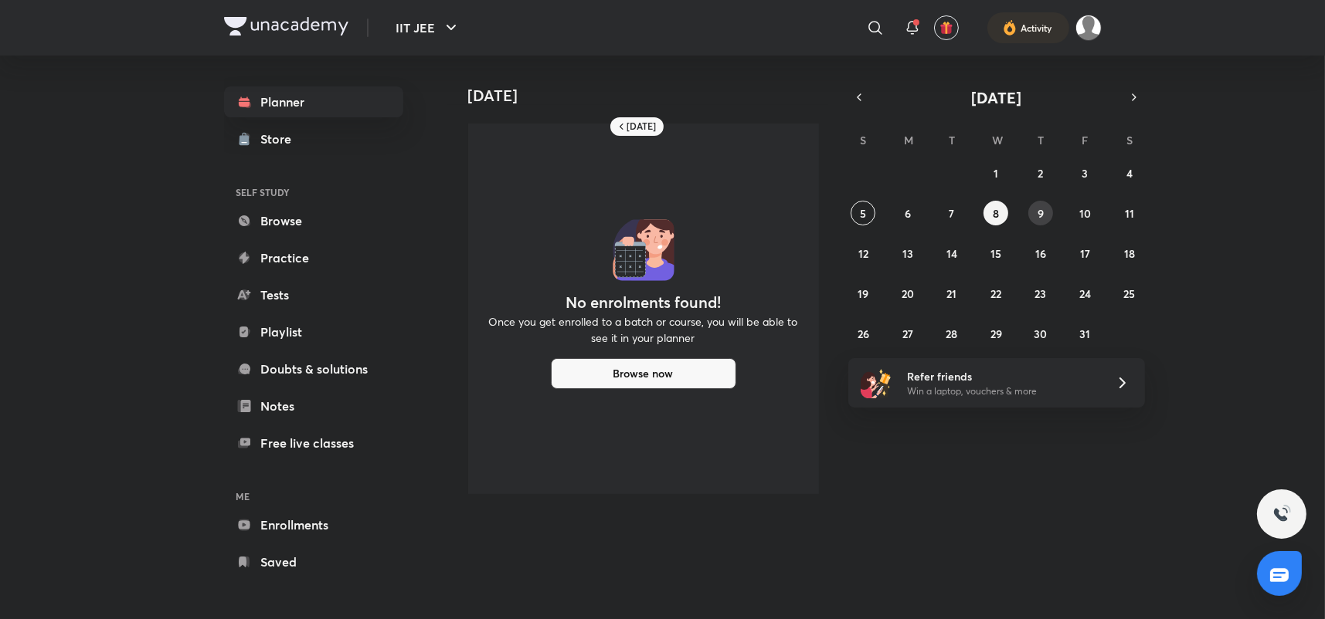
click at [1037, 214] on abbr "9" at bounding box center [1040, 213] width 6 height 15
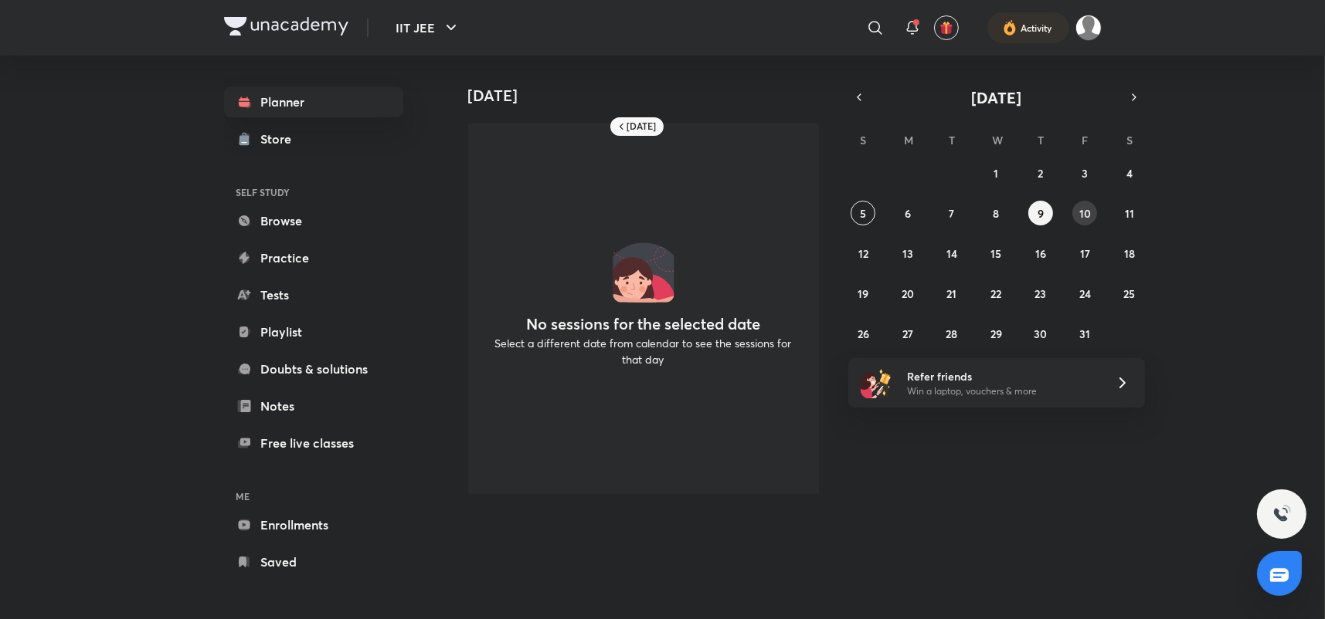
click at [1087, 215] on abbr "10" at bounding box center [1085, 213] width 12 height 15
click at [1126, 216] on abbr "11" at bounding box center [1129, 213] width 9 height 15
click at [911, 206] on button "6" at bounding box center [907, 213] width 25 height 25
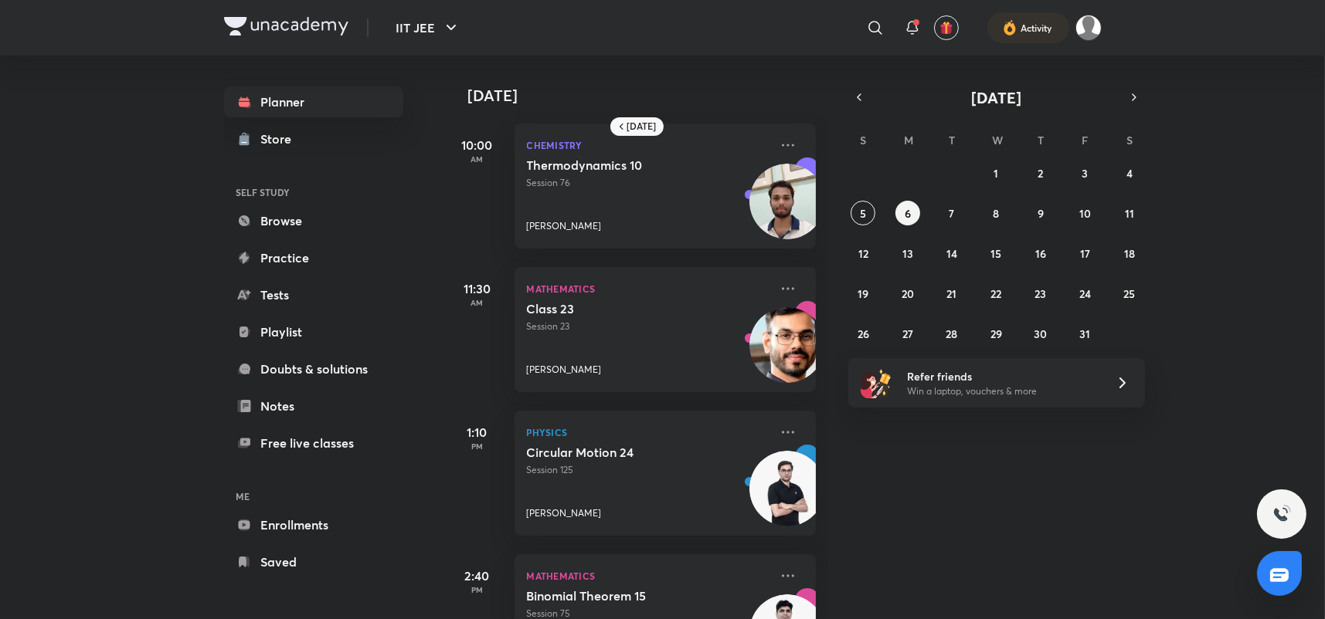
scroll to position [1, 0]
click at [1126, 166] on abbr "4" at bounding box center [1129, 173] width 6 height 15
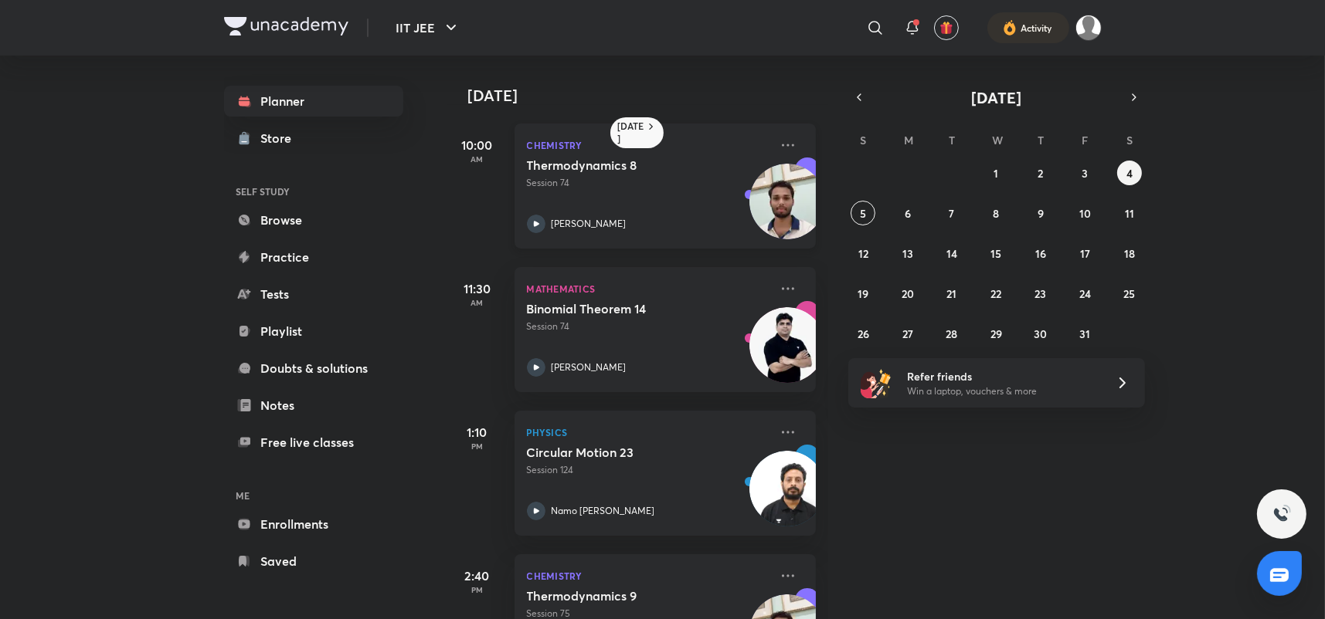
scroll to position [83, 0]
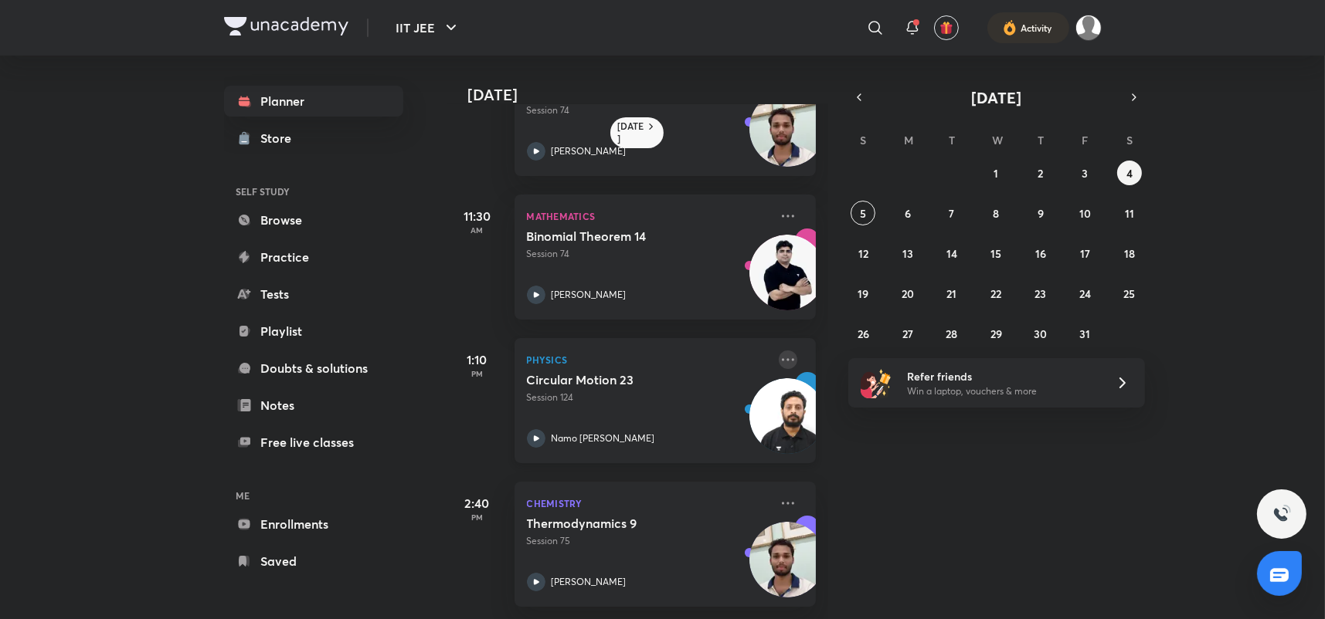
click at [779, 351] on icon at bounding box center [788, 360] width 19 height 19
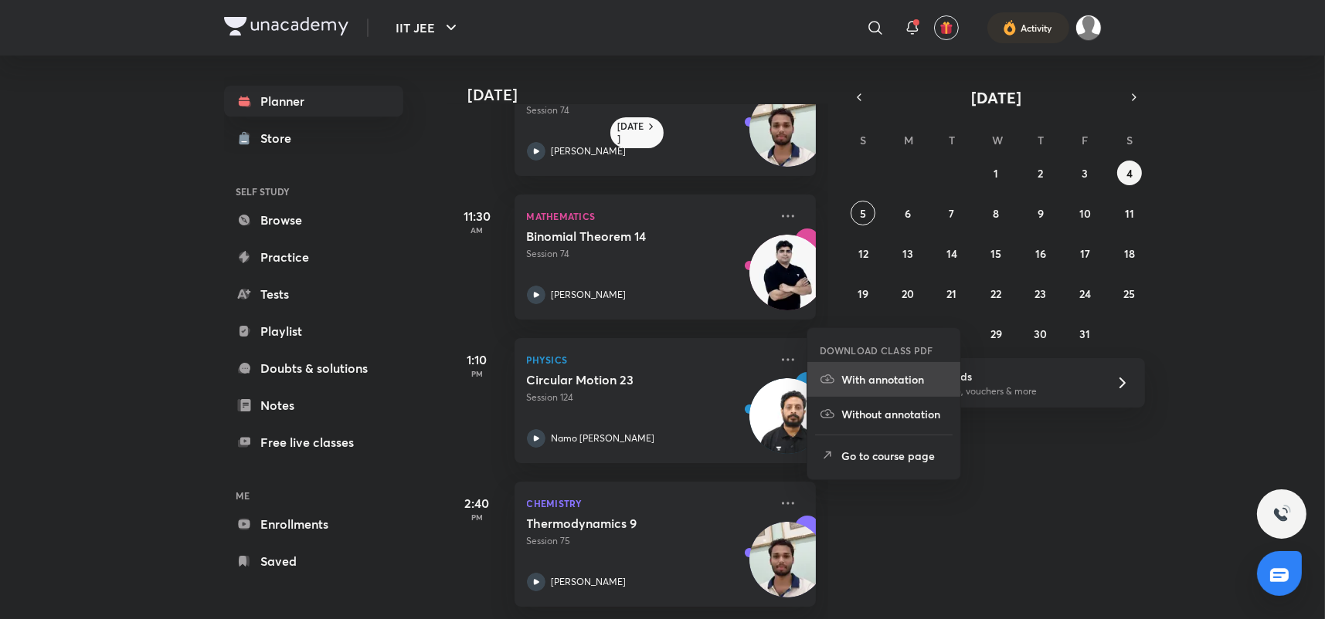
click at [894, 381] on p "With annotation" at bounding box center [894, 380] width 107 height 16
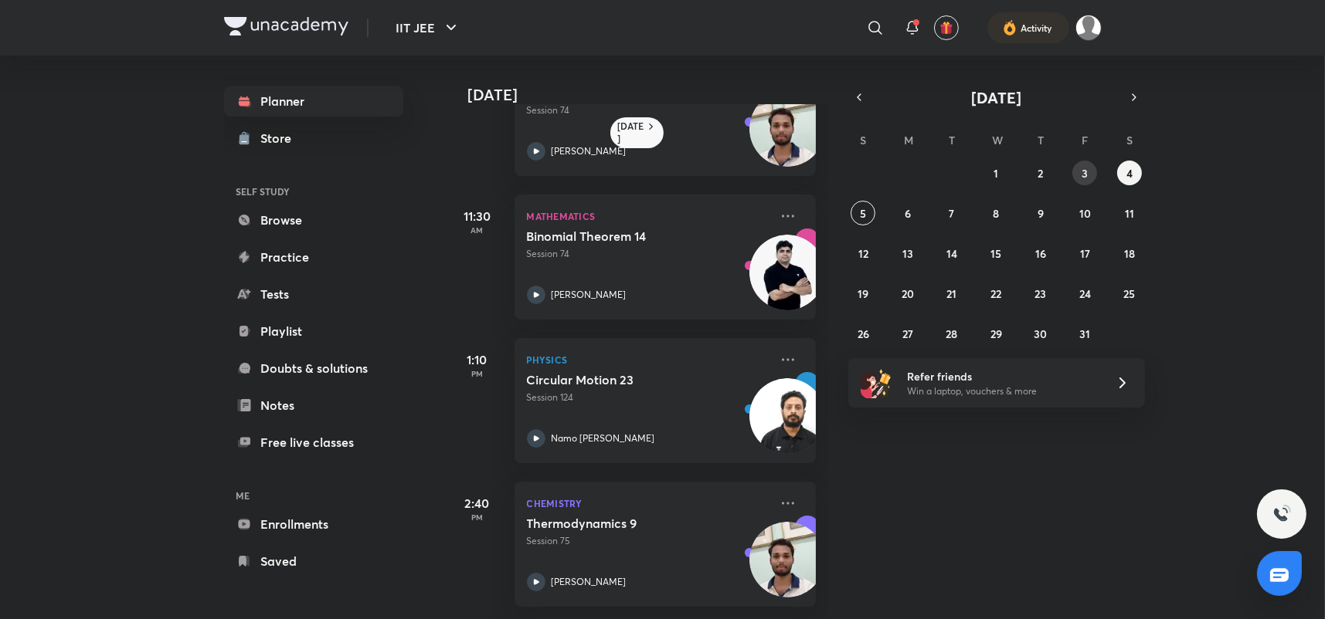
click at [1088, 176] on button "3" at bounding box center [1084, 173] width 25 height 25
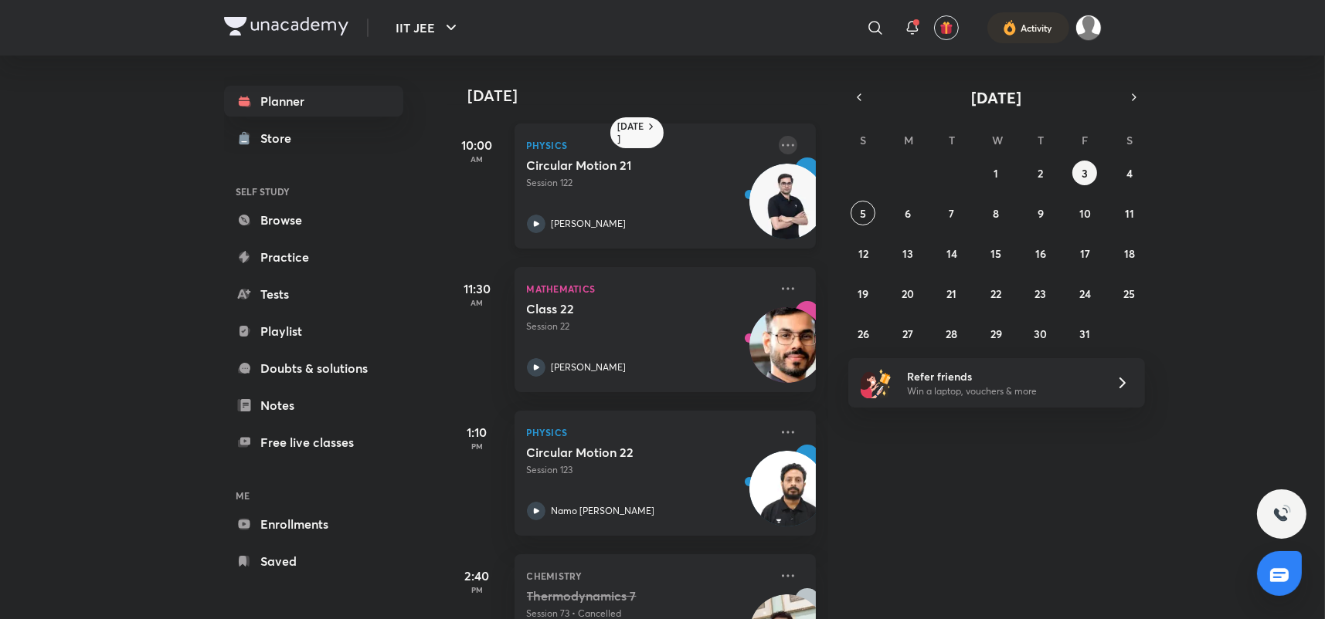
click at [779, 139] on icon at bounding box center [788, 145] width 19 height 19
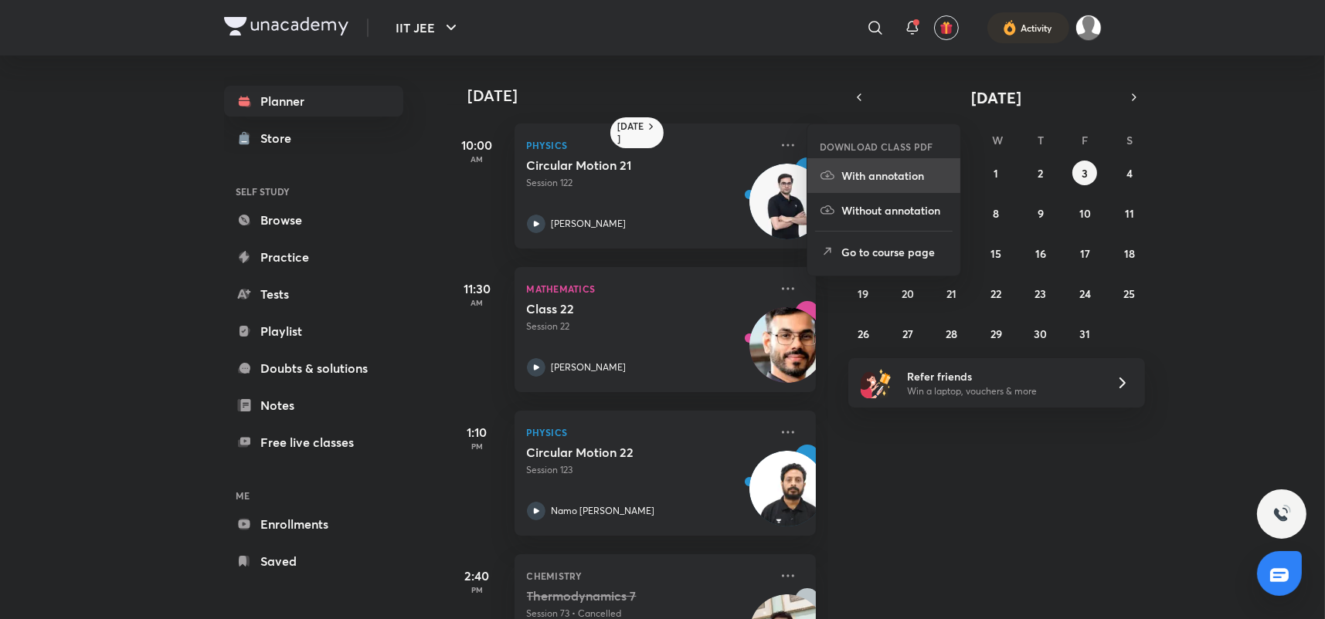
click at [852, 187] on li "With annotation" at bounding box center [883, 175] width 153 height 35
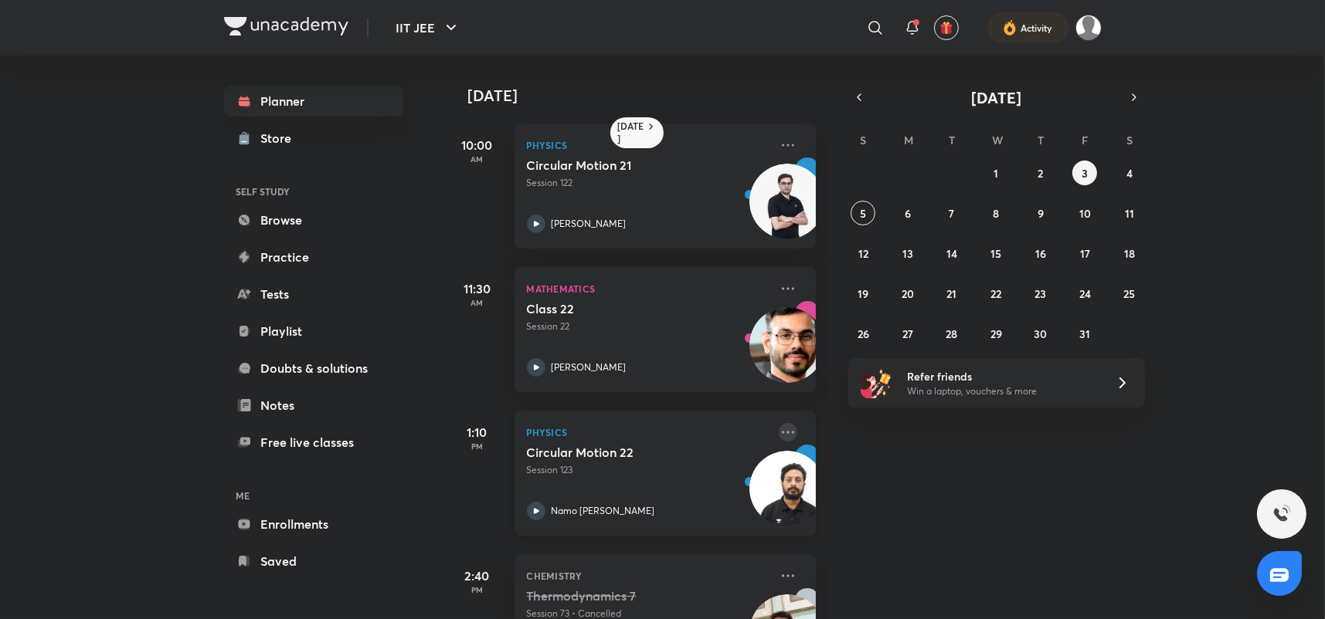
click at [781, 431] on icon at bounding box center [788, 432] width 19 height 19
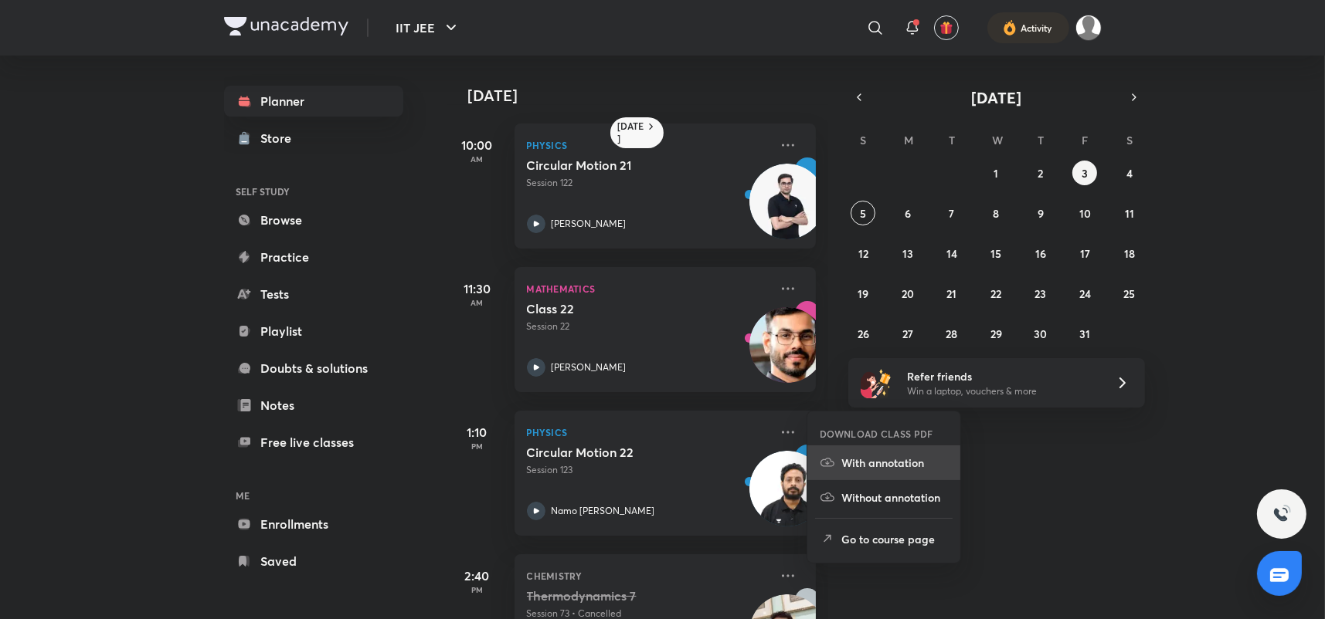
click at [852, 466] on p "With annotation" at bounding box center [894, 463] width 107 height 16
